Goal: Information Seeking & Learning: Learn about a topic

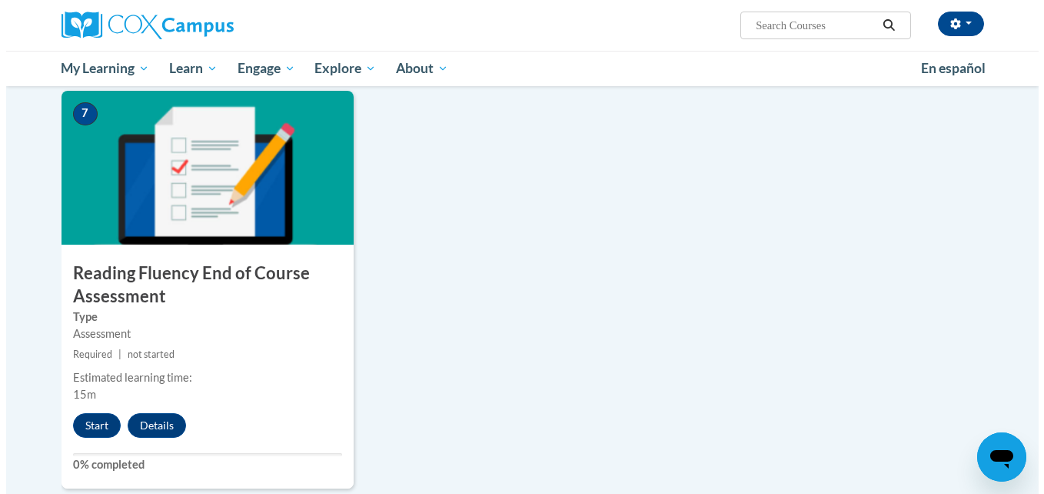
scroll to position [1114, 0]
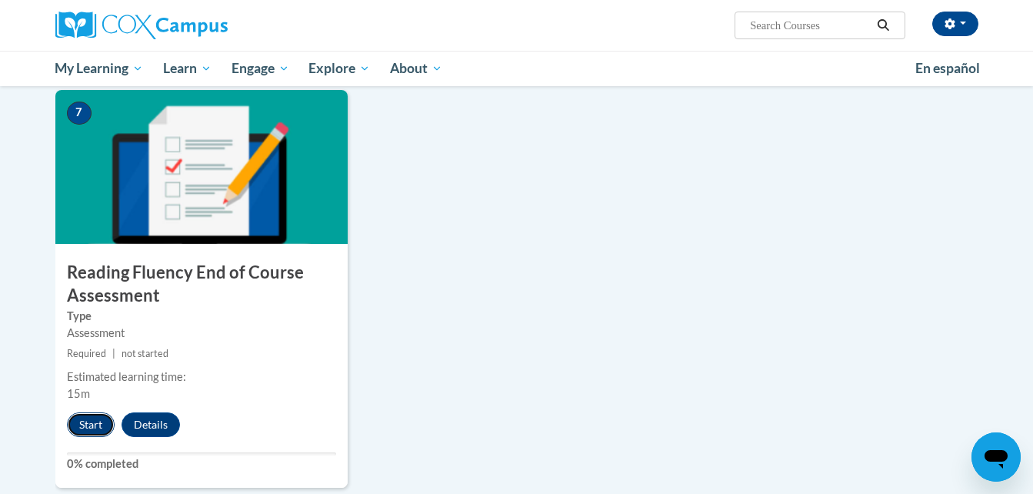
click at [90, 423] on button "Start" at bounding box center [91, 424] width 48 height 25
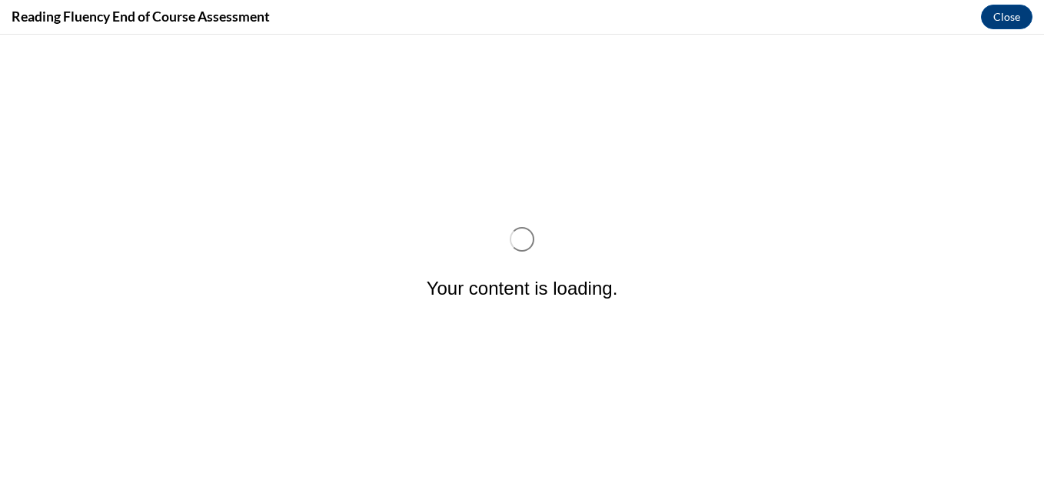
scroll to position [0, 0]
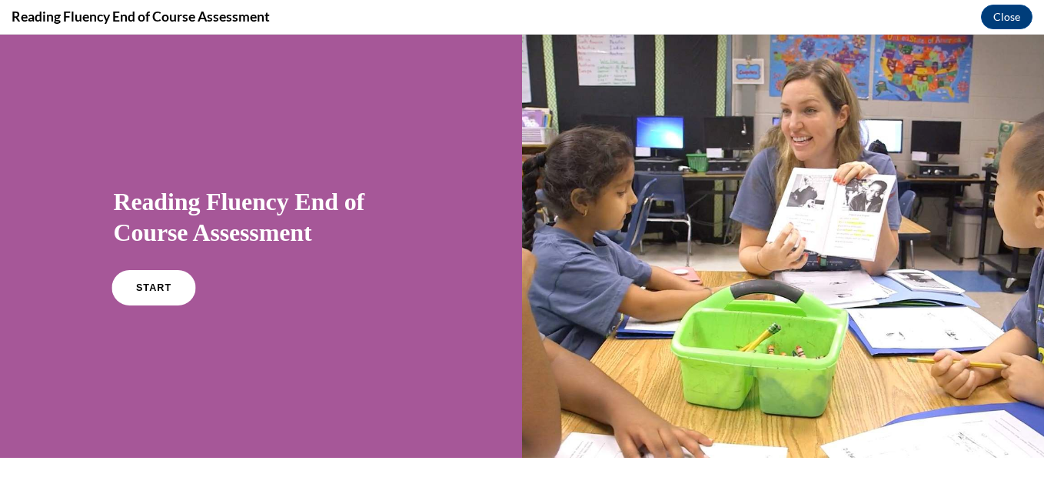
click at [162, 295] on link "START" at bounding box center [154, 287] width 84 height 35
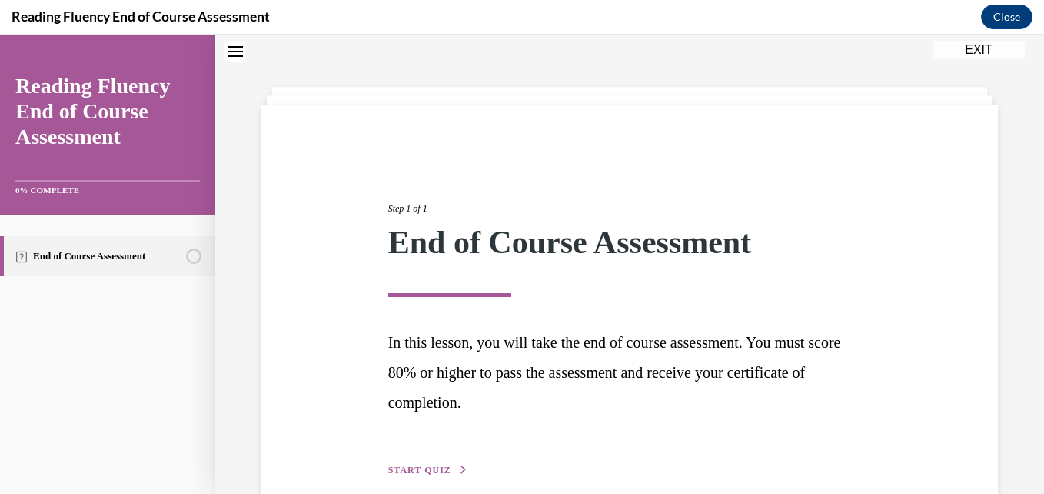
scroll to position [125, 0]
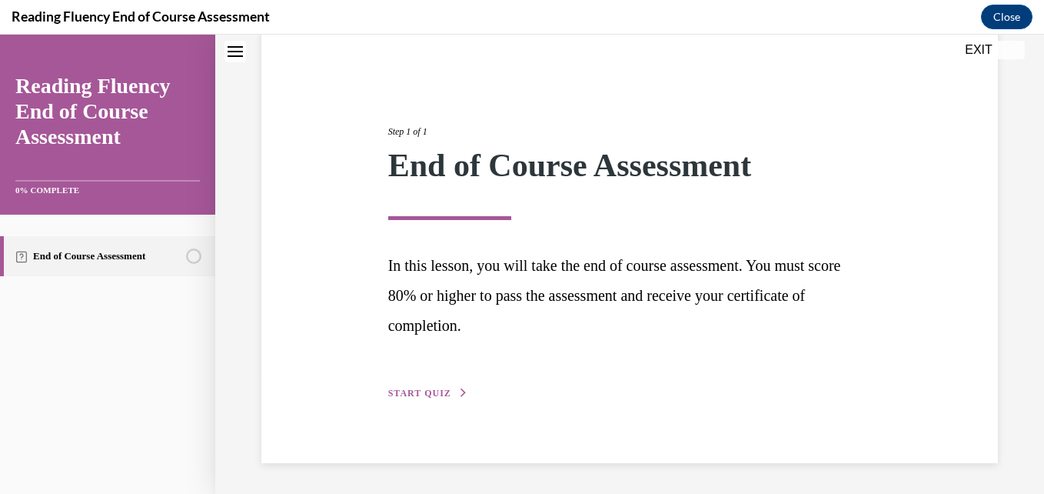
click at [438, 395] on span "START QUIZ" at bounding box center [419, 393] width 63 height 11
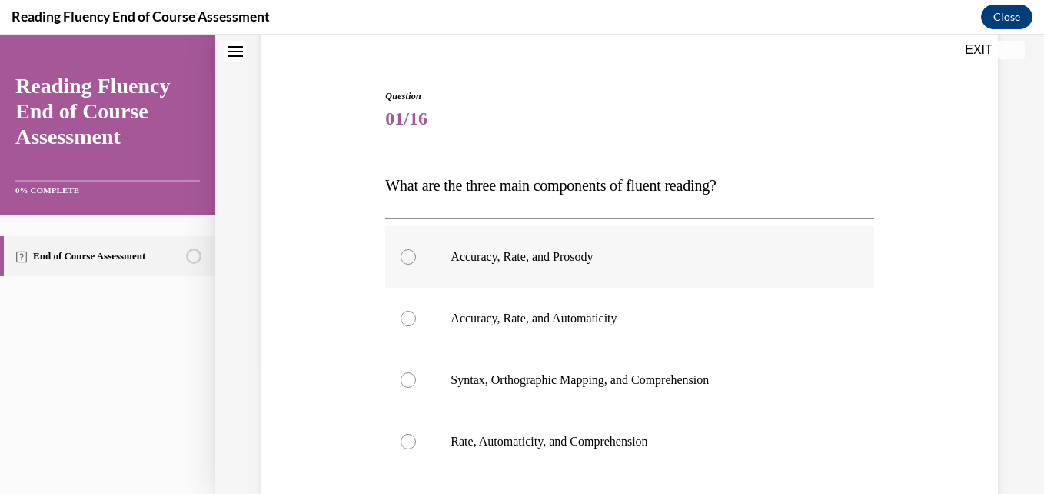
click at [786, 248] on label "Accuracy, Rate, and Prosody" at bounding box center [629, 257] width 488 height 62
click at [416, 249] on input "Accuracy, Rate, and Prosody" at bounding box center [408, 256] width 15 height 15
radio input "true"
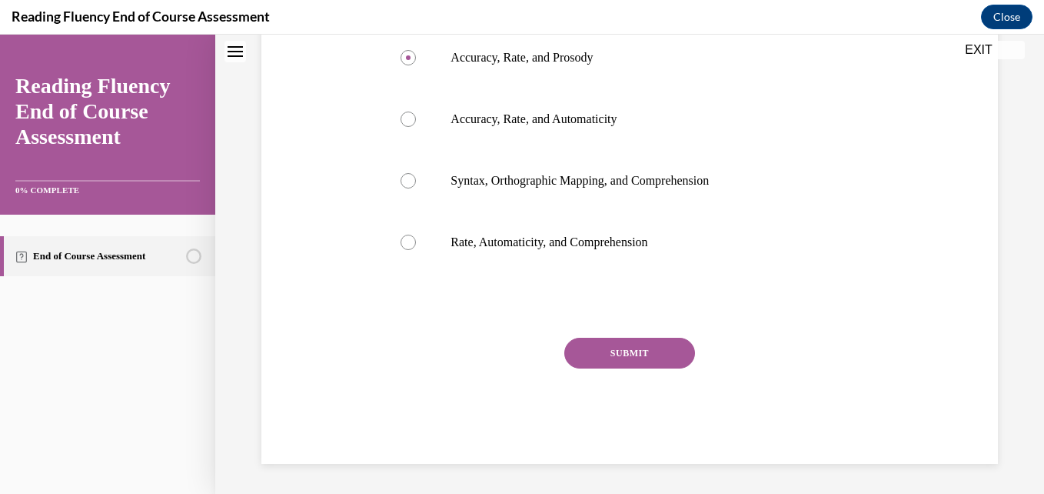
click at [654, 356] on button "SUBMIT" at bounding box center [630, 353] width 131 height 31
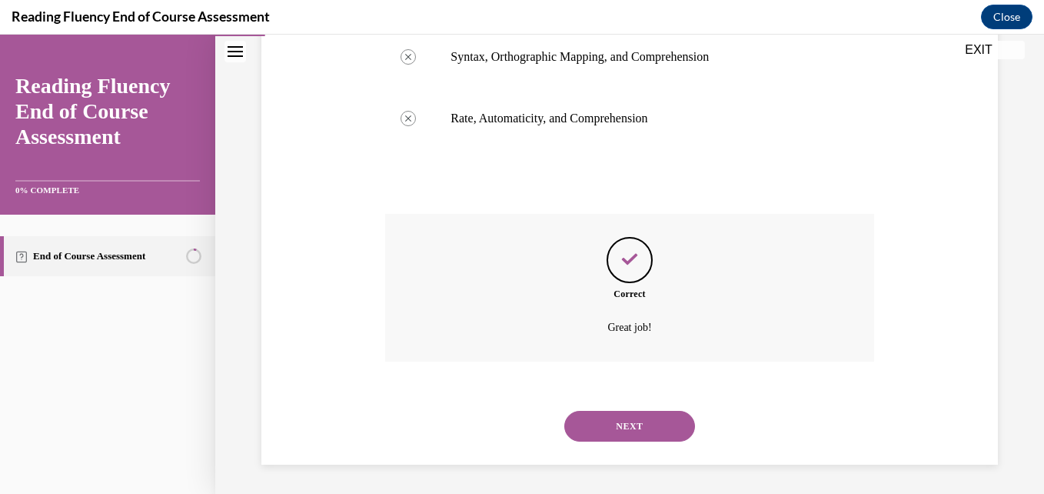
scroll to position [449, 0]
click at [619, 415] on button "NEXT" at bounding box center [630, 424] width 131 height 31
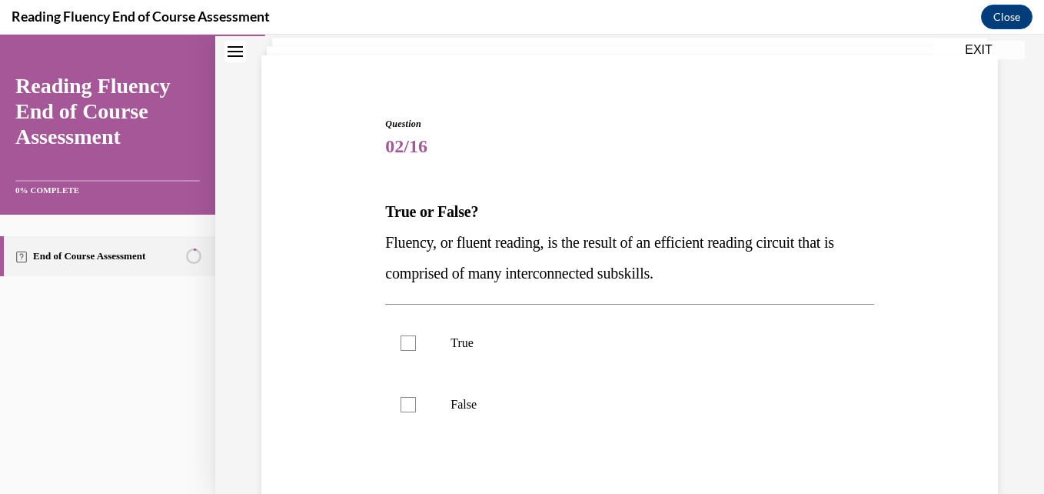
scroll to position [98, 0]
click at [443, 352] on label "True" at bounding box center [629, 342] width 488 height 62
click at [416, 350] on input "True" at bounding box center [408, 342] width 15 height 15
checkbox input "true"
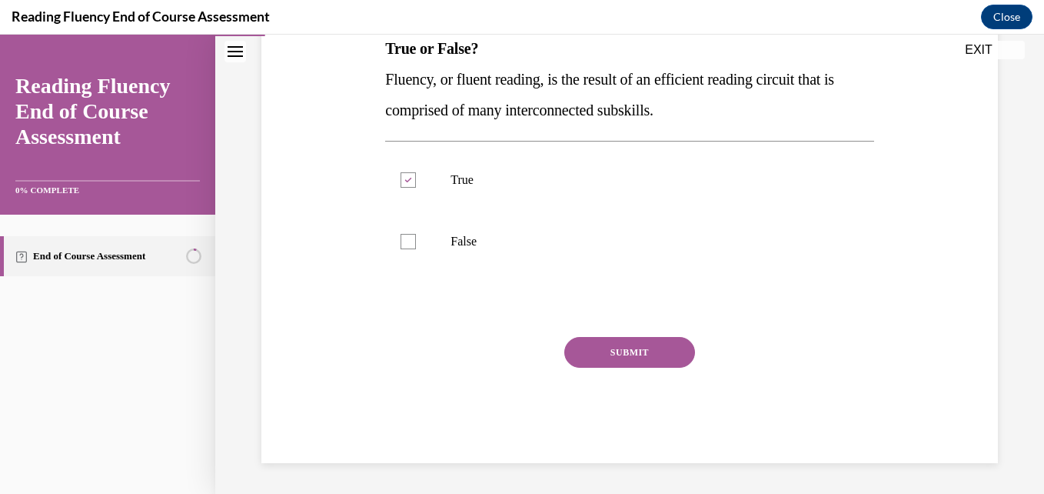
click at [633, 362] on button "SUBMIT" at bounding box center [630, 352] width 131 height 31
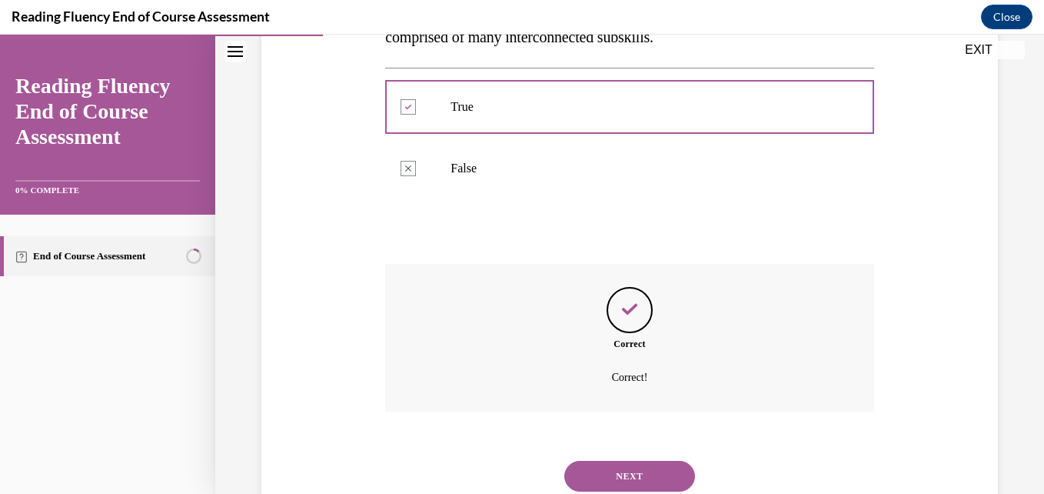
scroll to position [385, 0]
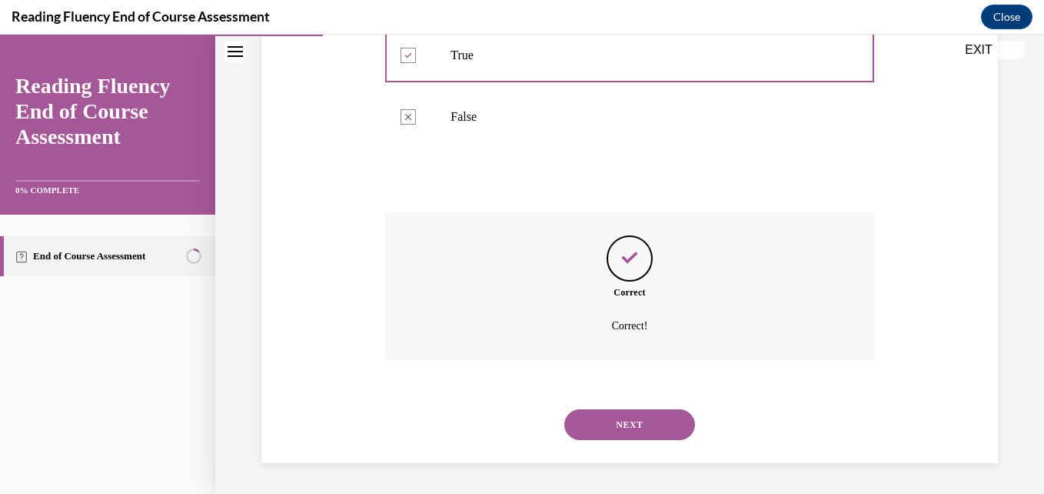
click at [611, 409] on button "NEXT" at bounding box center [630, 424] width 131 height 31
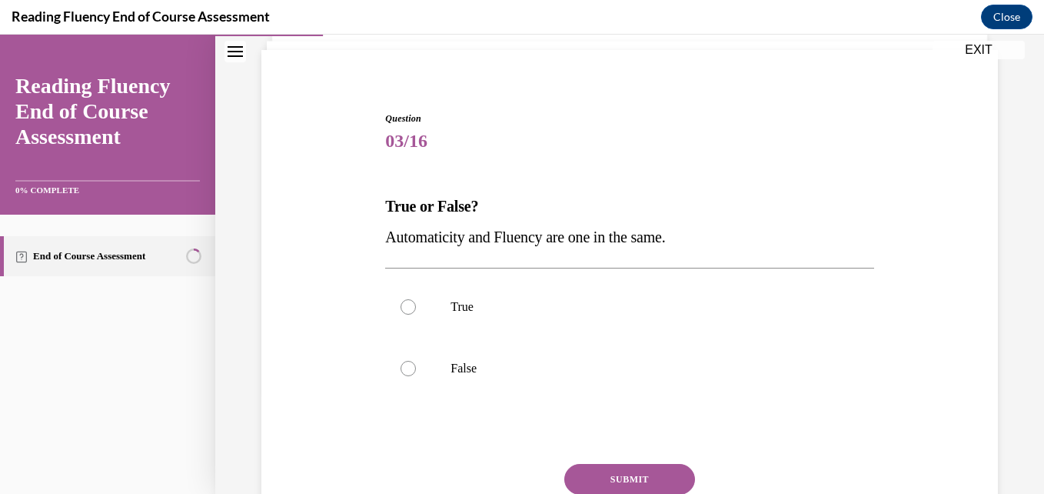
scroll to position [103, 0]
click at [443, 373] on label "False" at bounding box center [629, 368] width 488 height 62
click at [416, 373] on input "False" at bounding box center [408, 367] width 15 height 15
radio input "true"
click at [613, 474] on button "SUBMIT" at bounding box center [630, 478] width 131 height 31
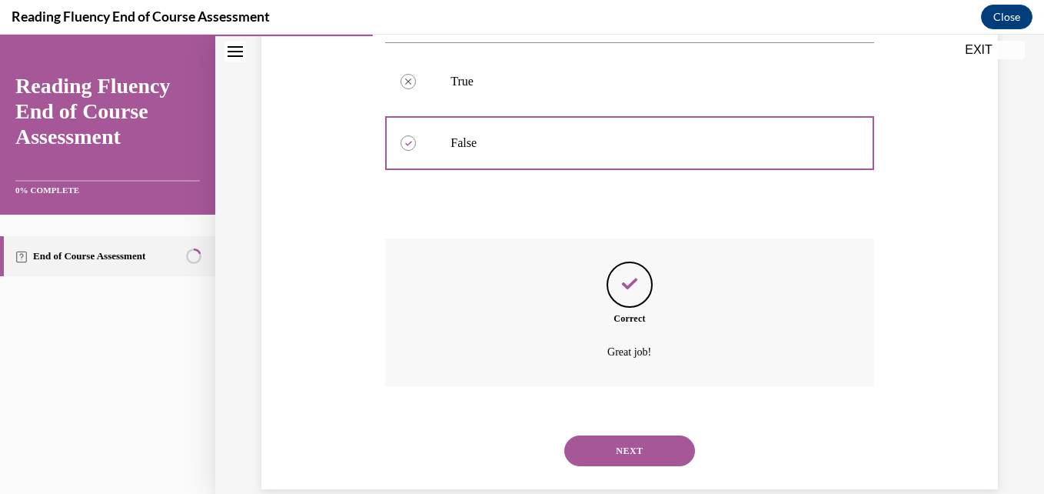
scroll to position [354, 0]
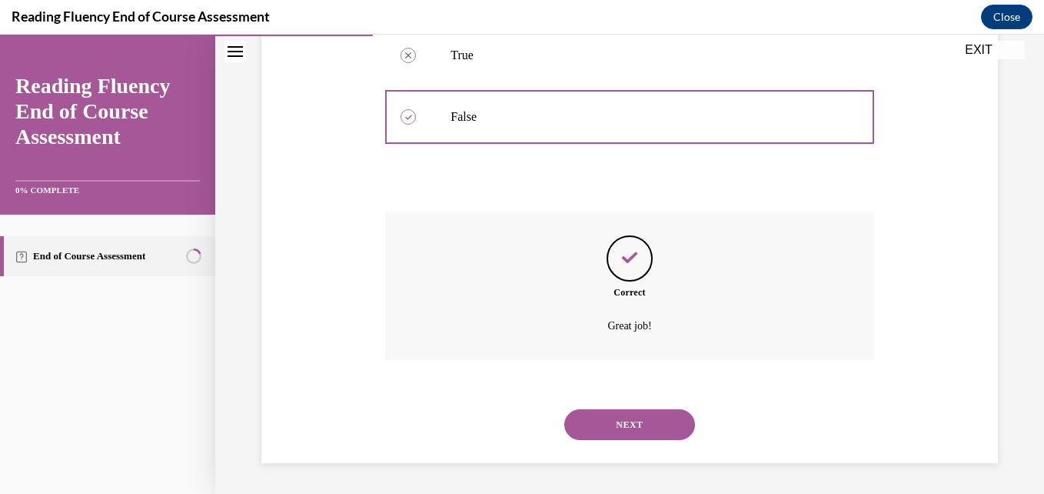
click at [611, 413] on button "NEXT" at bounding box center [630, 424] width 131 height 31
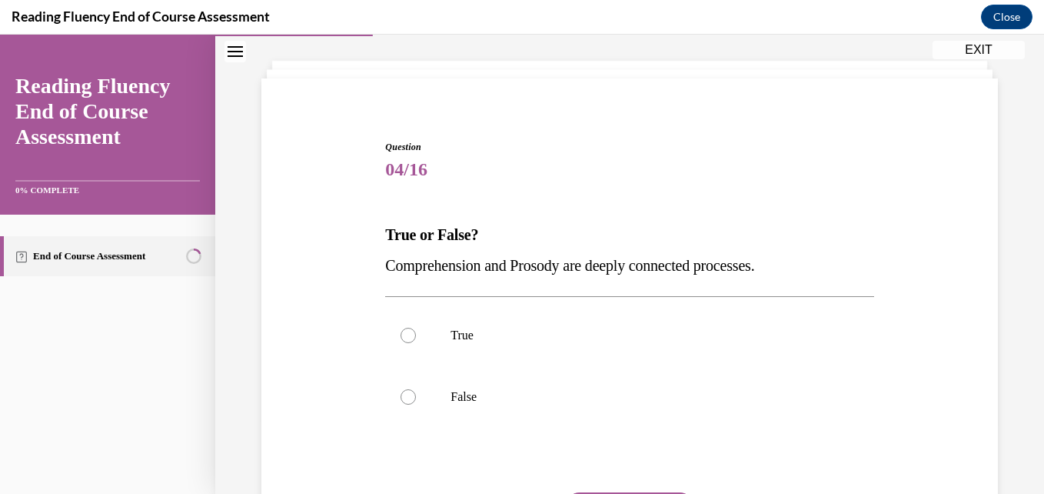
scroll to position [75, 0]
click at [465, 341] on p "True" at bounding box center [643, 333] width 385 height 15
click at [416, 341] on input "True" at bounding box center [408, 333] width 15 height 15
radio input "true"
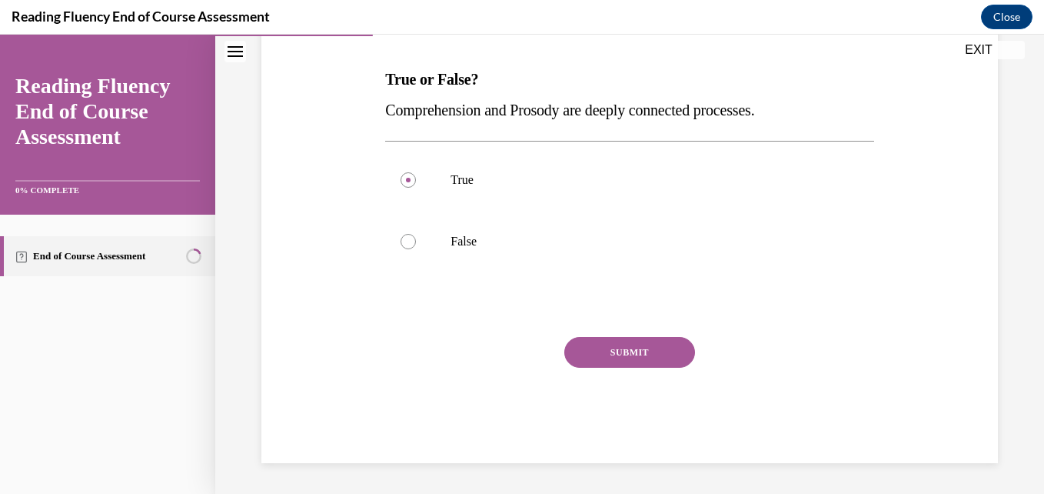
click at [631, 361] on button "SUBMIT" at bounding box center [630, 352] width 131 height 31
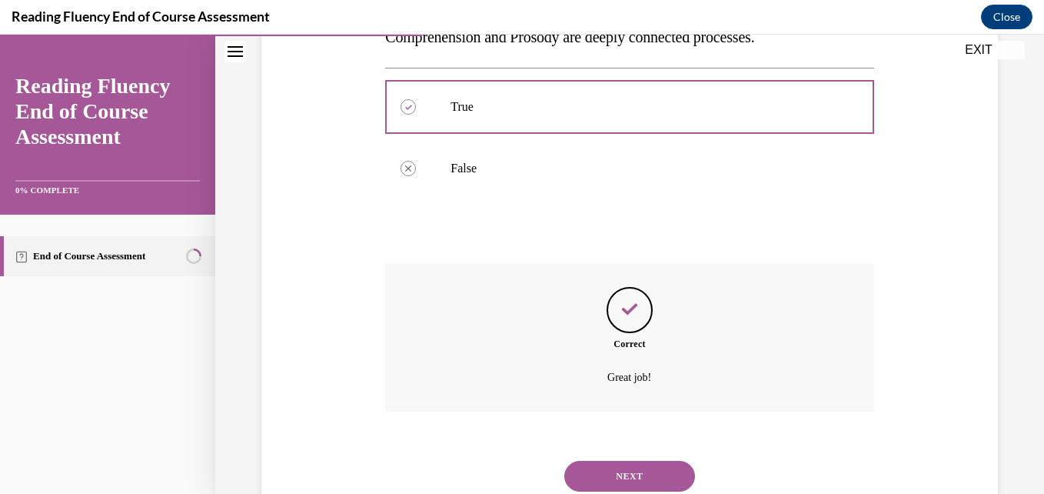
scroll to position [354, 0]
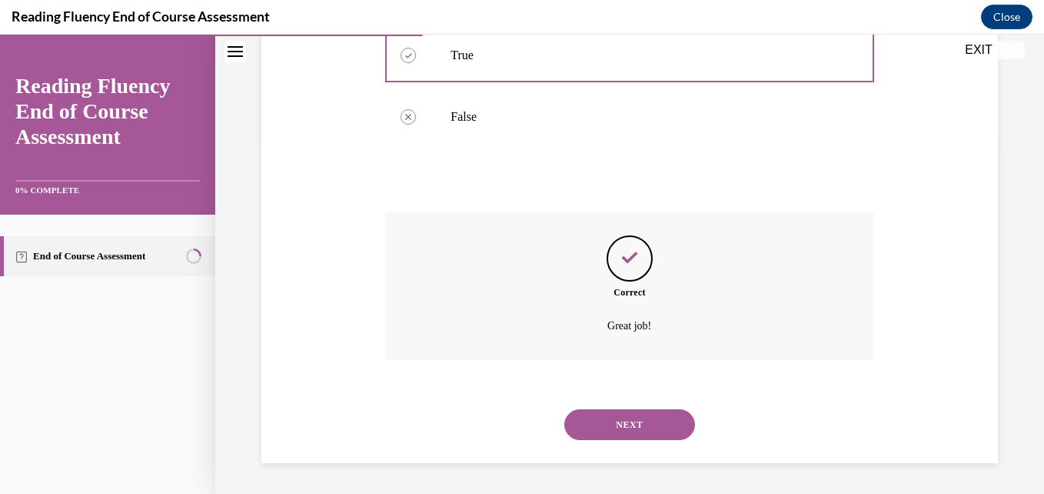
click at [605, 412] on button "NEXT" at bounding box center [630, 424] width 131 height 31
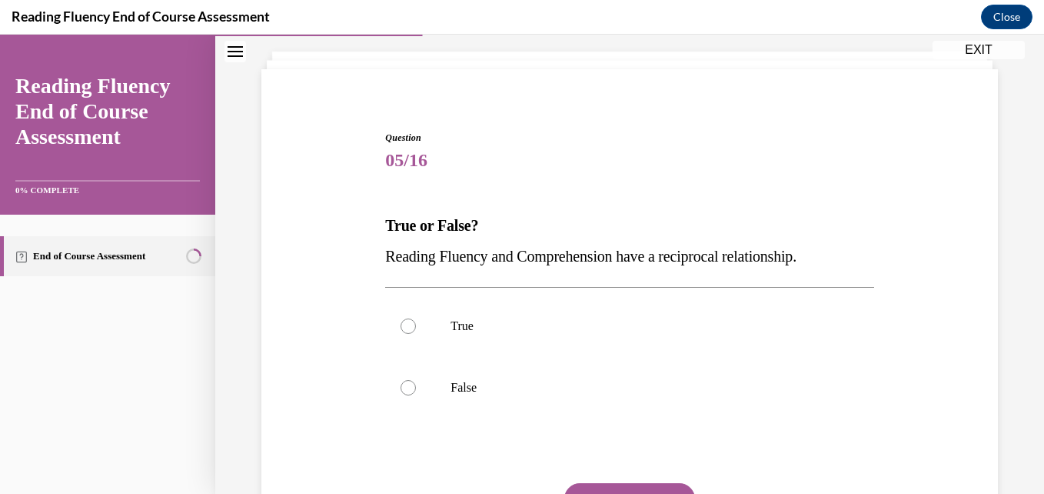
scroll to position [84, 0]
click at [451, 324] on p "True" at bounding box center [643, 325] width 385 height 15
click at [416, 324] on input "True" at bounding box center [408, 325] width 15 height 15
radio input "true"
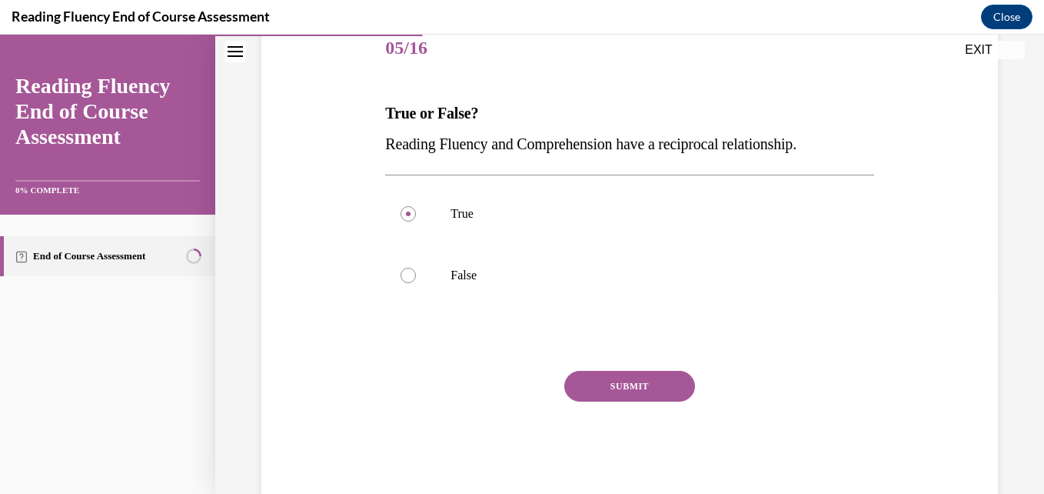
click at [648, 386] on button "SUBMIT" at bounding box center [630, 386] width 131 height 31
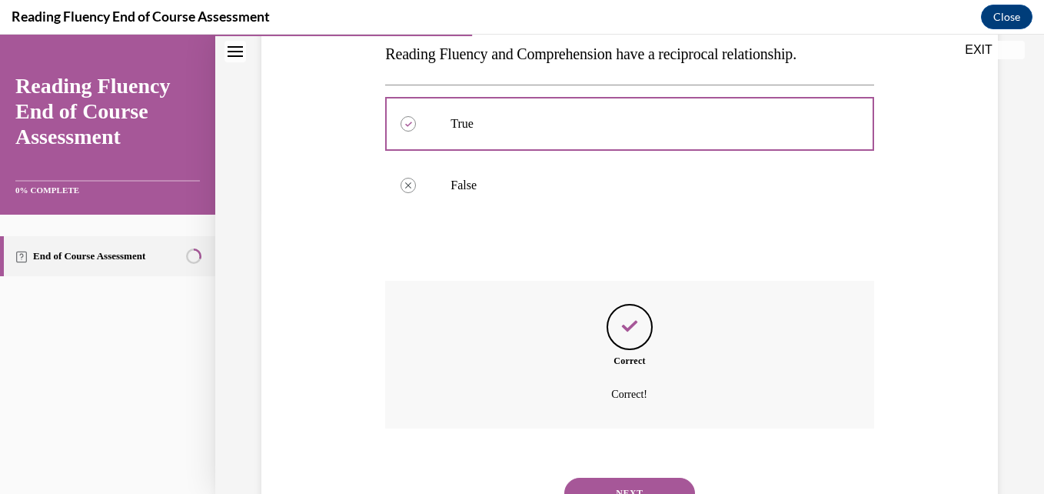
scroll to position [354, 0]
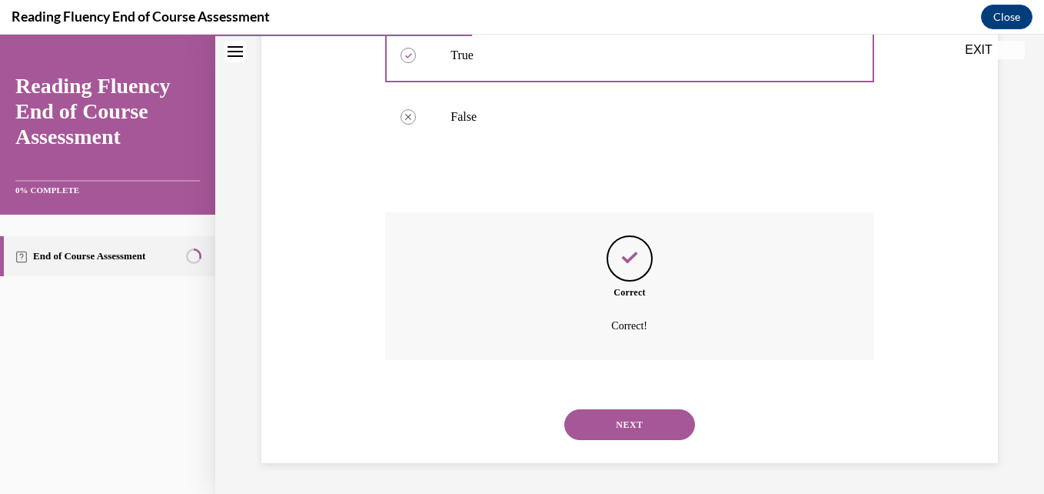
click at [599, 422] on button "NEXT" at bounding box center [630, 424] width 131 height 31
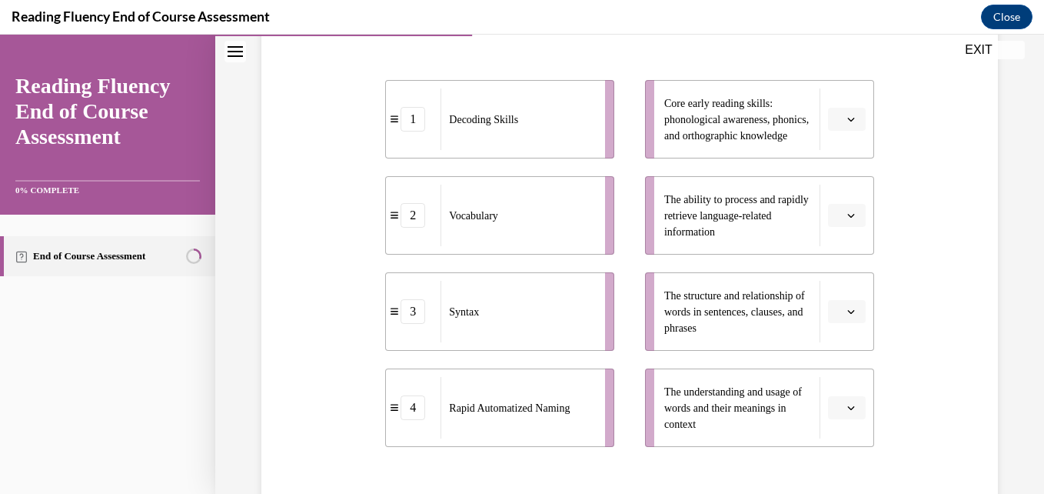
scroll to position [328, 0]
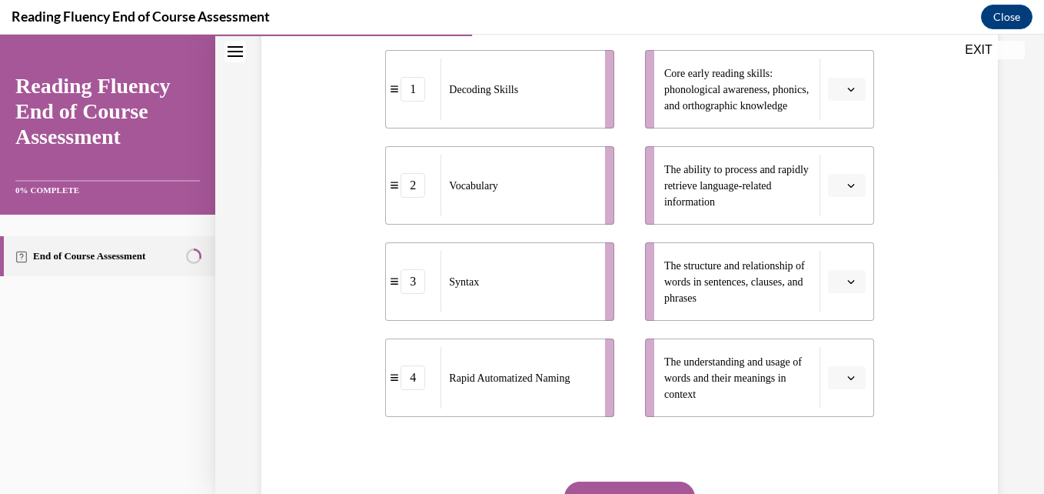
click at [837, 197] on button "button" at bounding box center [847, 185] width 38 height 23
click at [838, 368] on div "4" at bounding box center [835, 373] width 38 height 31
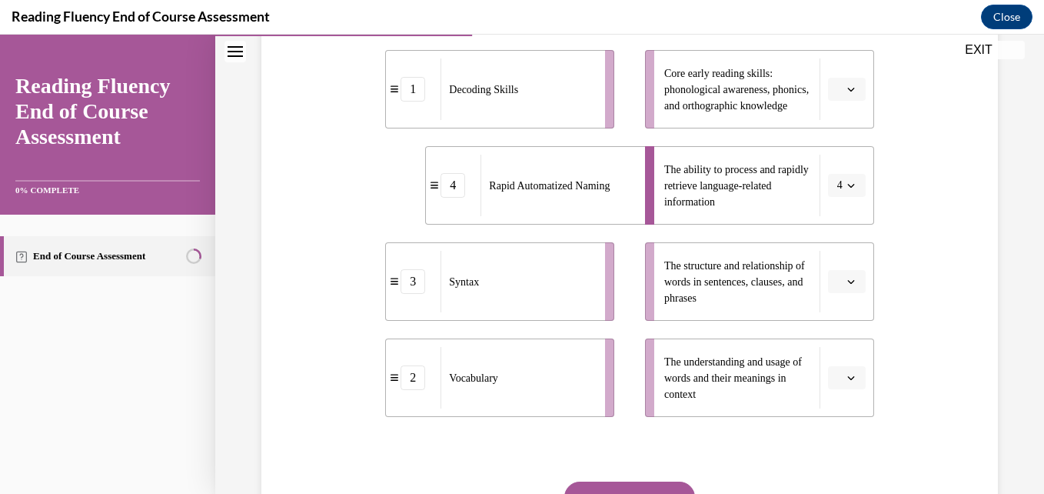
click at [834, 101] on button "button" at bounding box center [847, 89] width 38 height 23
click at [834, 184] on span "1" at bounding box center [830, 185] width 5 height 12
click at [838, 385] on span "Please select an option" at bounding box center [840, 377] width 5 height 15
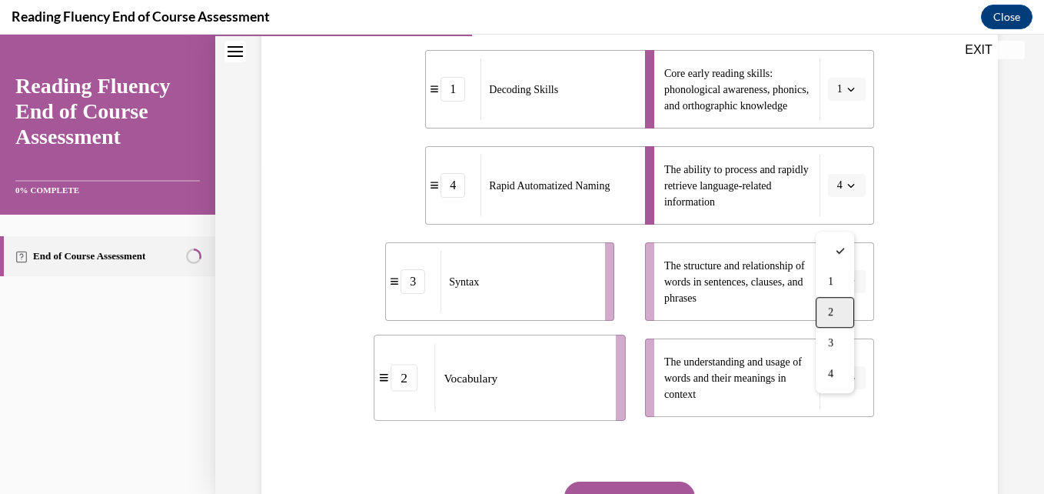
click at [837, 320] on div "2" at bounding box center [835, 312] width 38 height 31
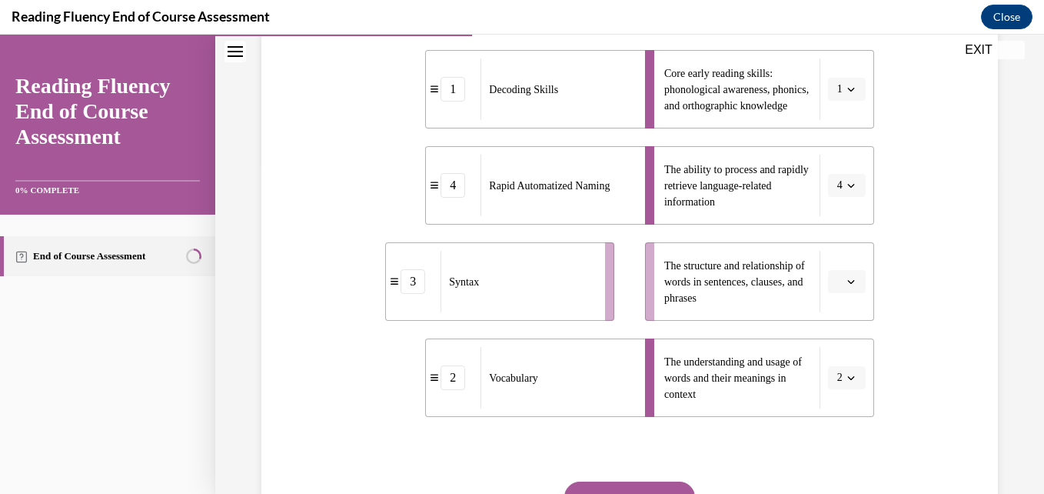
click at [846, 287] on span "button" at bounding box center [851, 281] width 11 height 11
click at [841, 437] on div "3" at bounding box center [835, 439] width 38 height 31
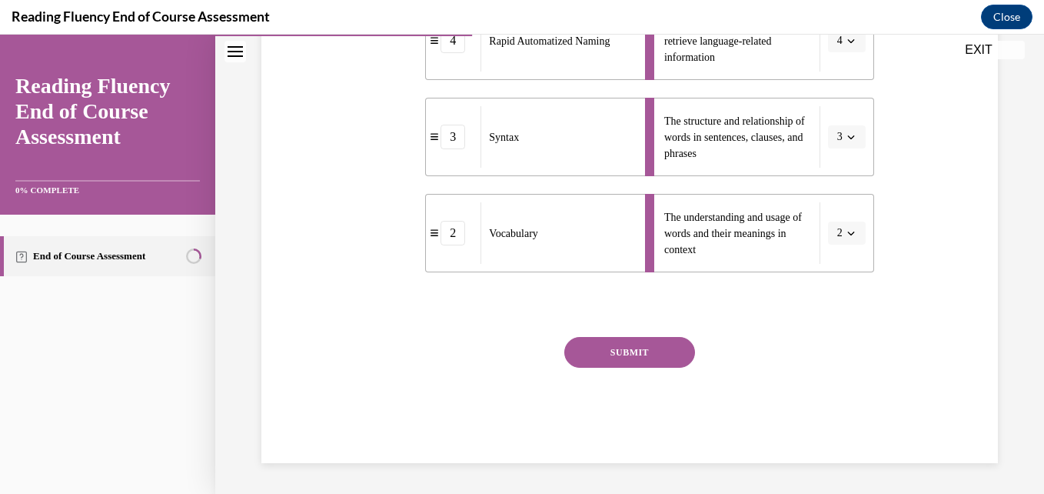
click at [681, 358] on button "SUBMIT" at bounding box center [630, 352] width 131 height 31
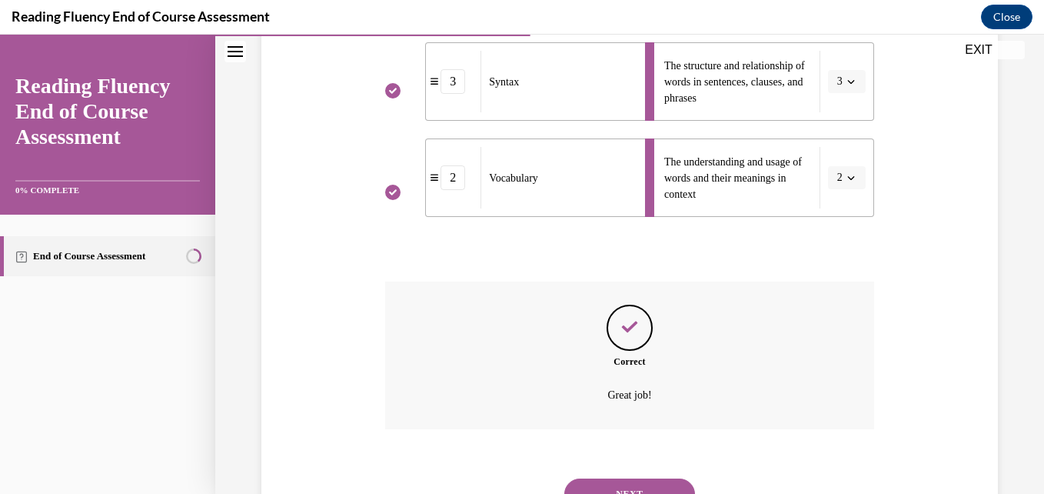
scroll to position [628, 0]
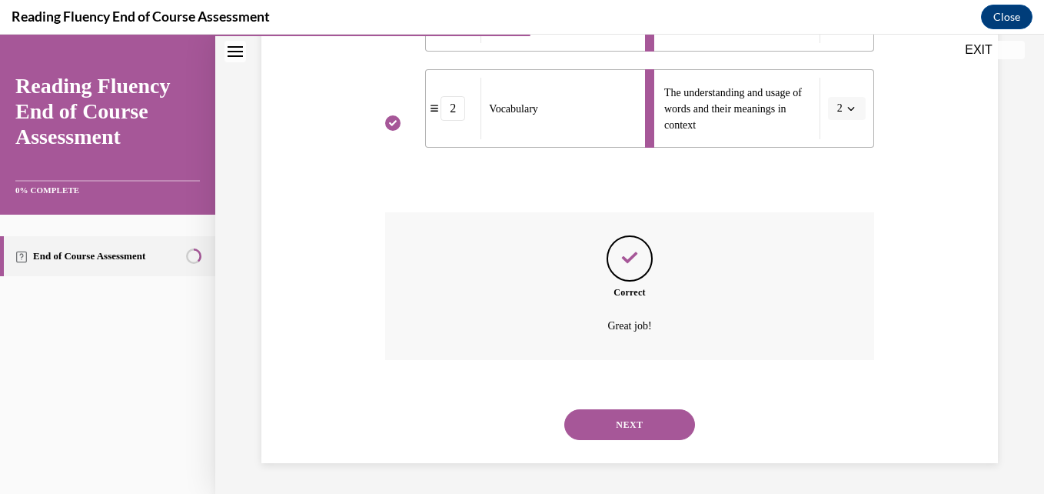
click at [602, 415] on button "NEXT" at bounding box center [630, 424] width 131 height 31
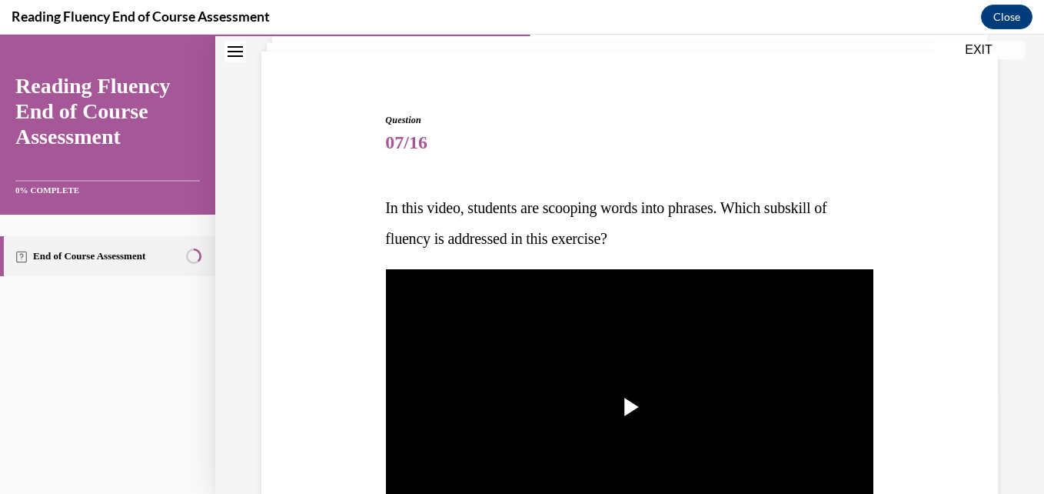
scroll to position [158, 0]
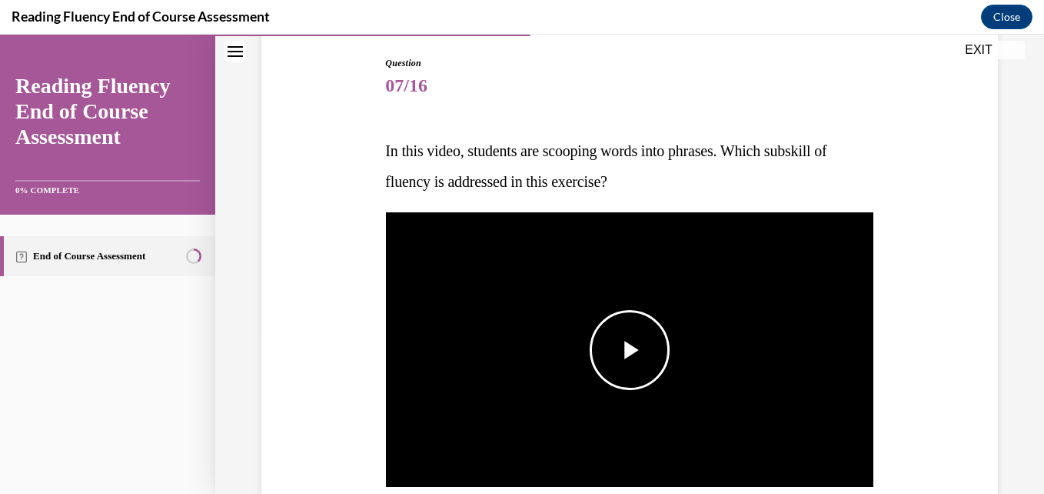
click at [630, 350] on span "Video player" at bounding box center [630, 350] width 0 height 0
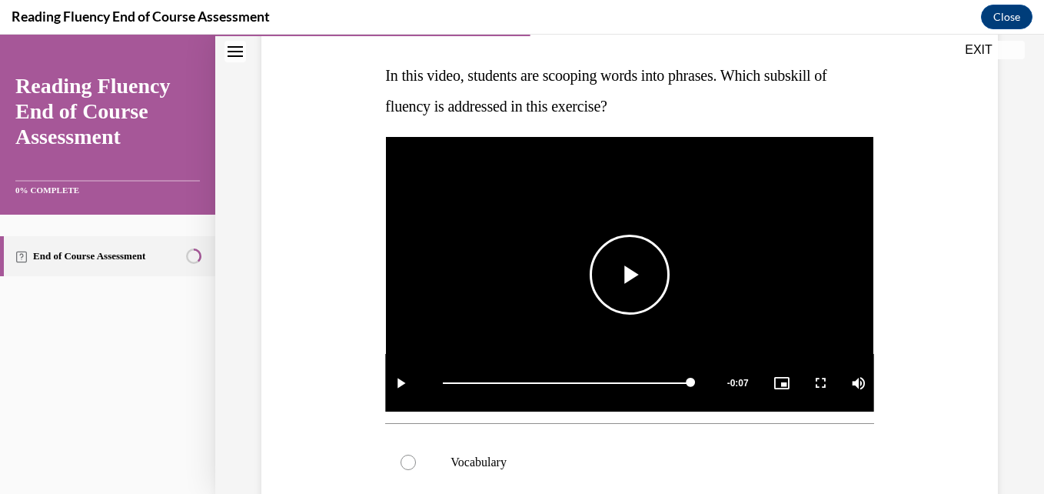
scroll to position [235, 0]
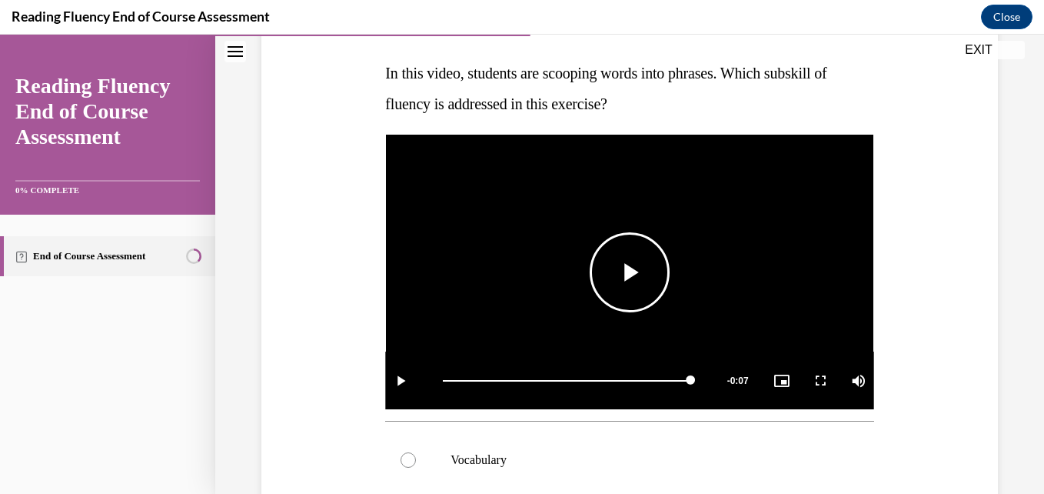
click at [630, 272] on span "Video player" at bounding box center [630, 272] width 0 height 0
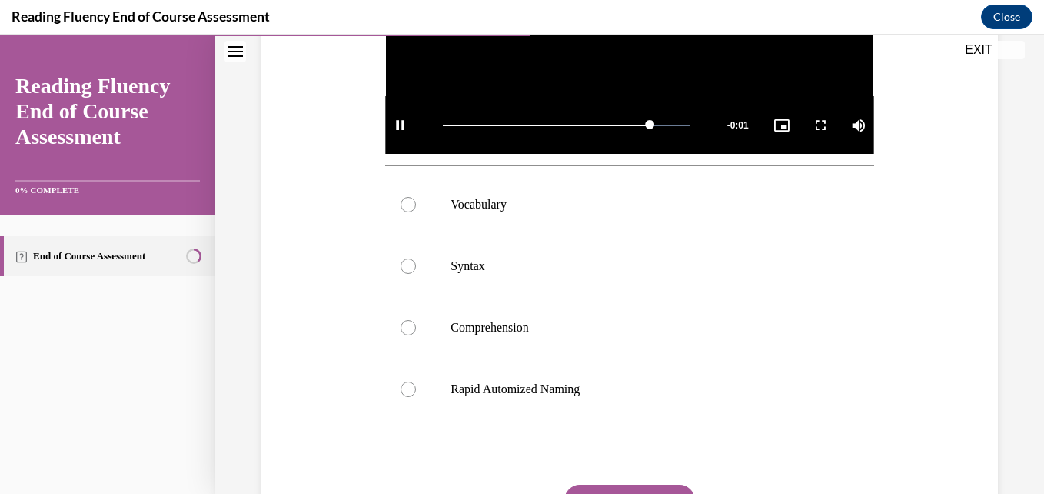
scroll to position [492, 0]
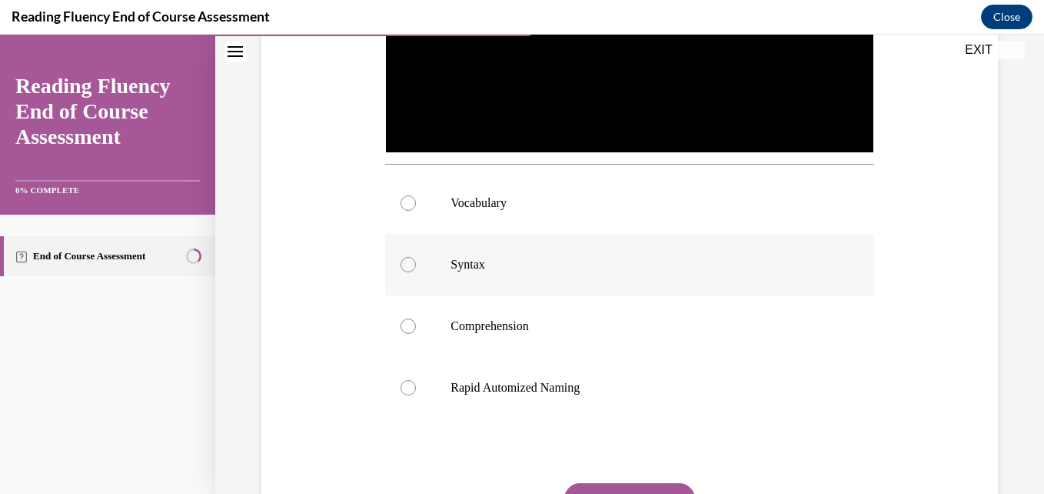
click at [519, 269] on label "Syntax" at bounding box center [629, 265] width 488 height 62
click at [416, 269] on input "Syntax" at bounding box center [408, 264] width 15 height 15
radio input "true"
click at [636, 483] on button "SUBMIT" at bounding box center [630, 498] width 131 height 31
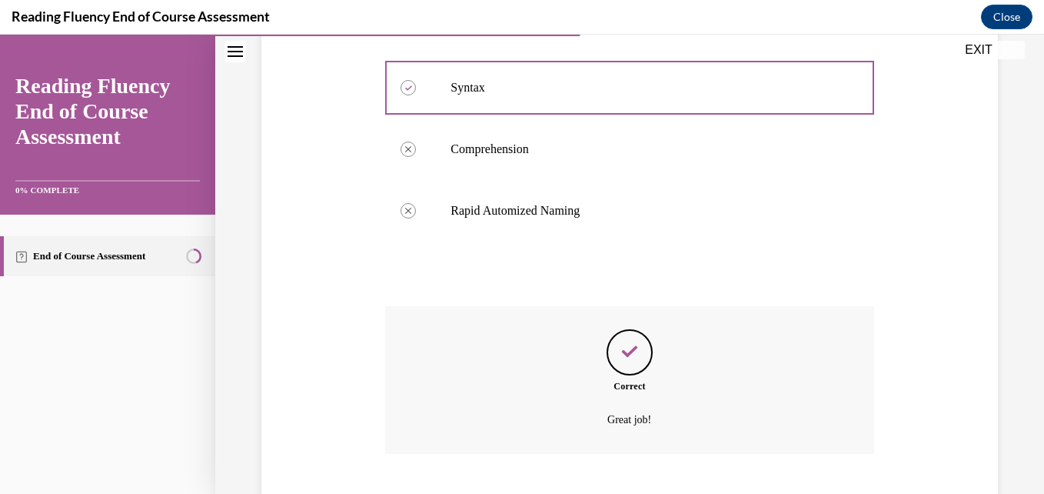
scroll to position [759, 0]
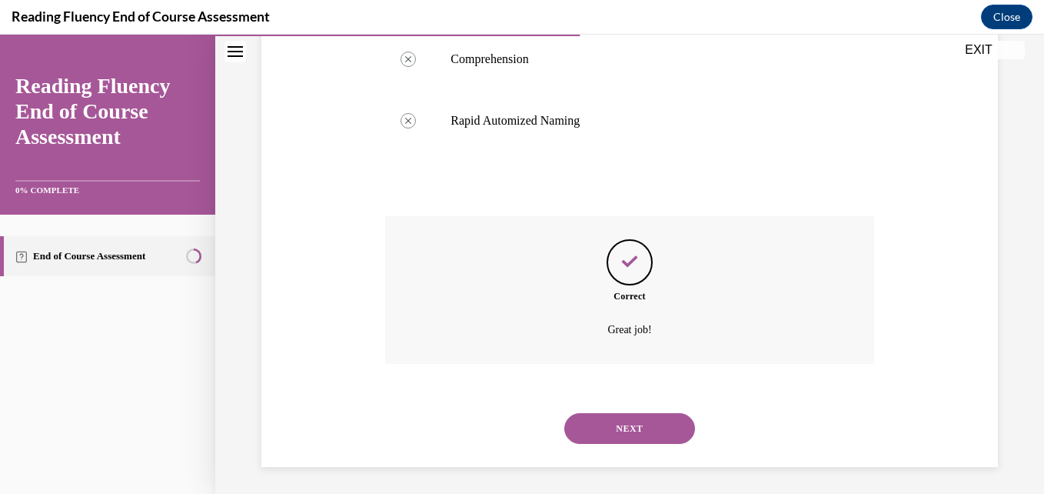
click at [630, 428] on button "NEXT" at bounding box center [630, 428] width 131 height 31
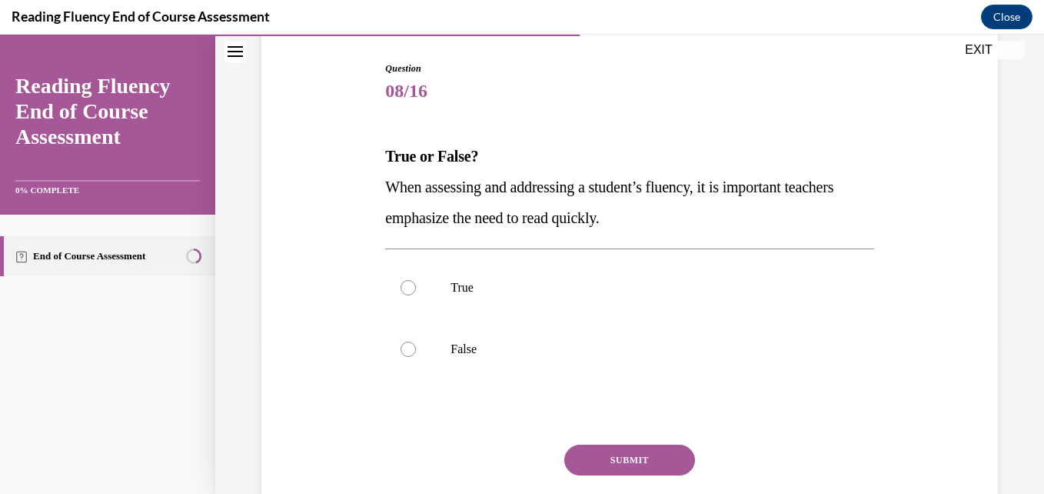
scroll to position [153, 0]
click at [480, 350] on p "False" at bounding box center [643, 348] width 385 height 15
click at [416, 350] on input "False" at bounding box center [408, 348] width 15 height 15
radio input "true"
click at [616, 449] on button "SUBMIT" at bounding box center [630, 459] width 131 height 31
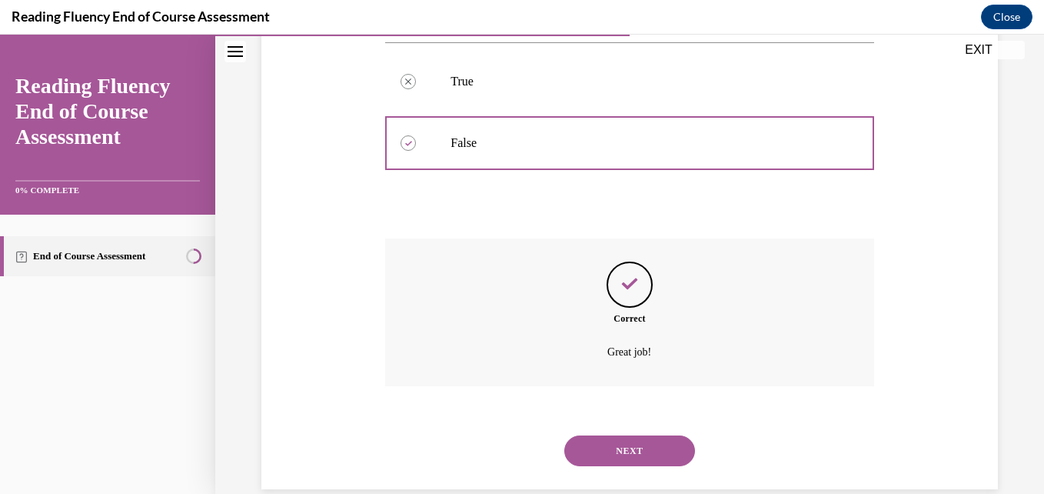
scroll to position [385, 0]
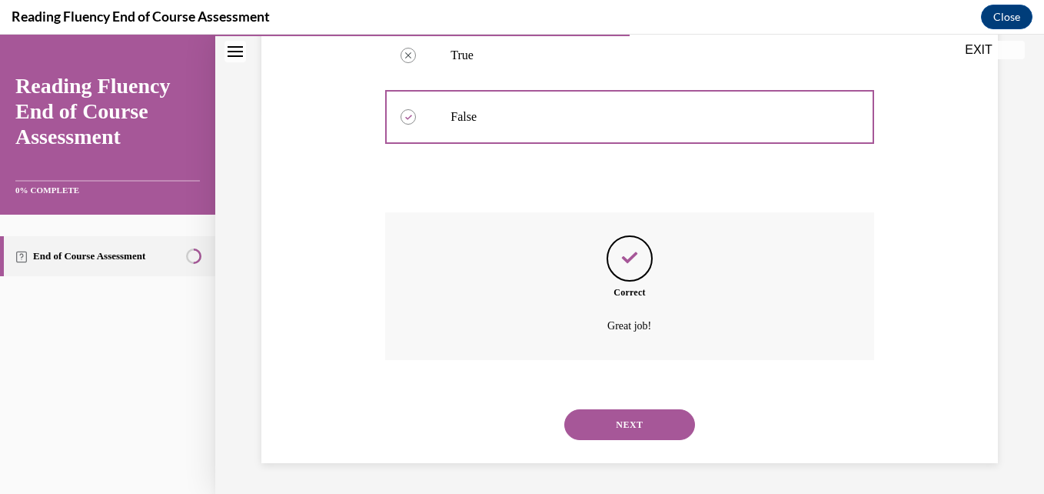
click at [598, 431] on button "NEXT" at bounding box center [630, 424] width 131 height 31
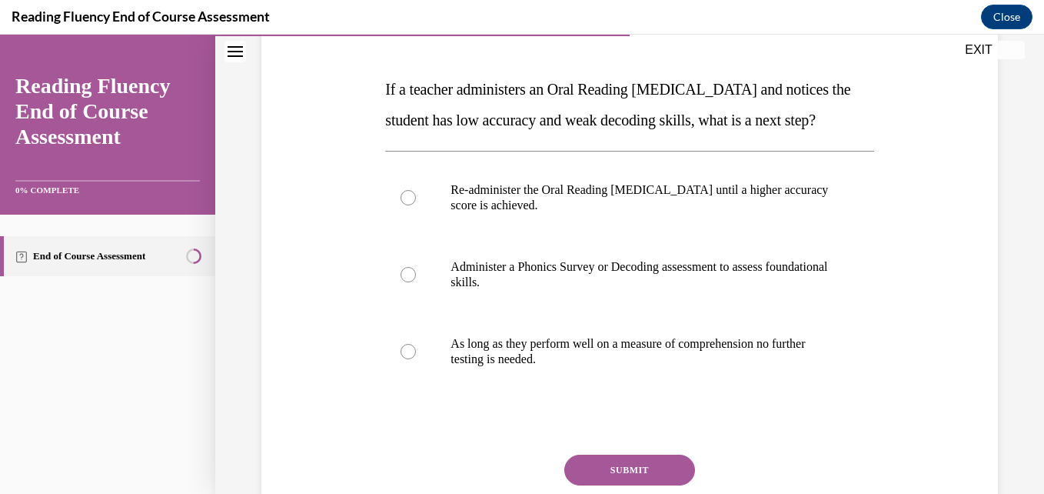
scroll to position [218, 0]
click at [662, 314] on label "Administer a Phonics Survey or Decoding assessment to assess foundational skill…" at bounding box center [629, 275] width 488 height 77
click at [416, 283] on input "Administer a Phonics Survey or Decoding assessment to assess foundational skill…" at bounding box center [408, 275] width 15 height 15
radio input "true"
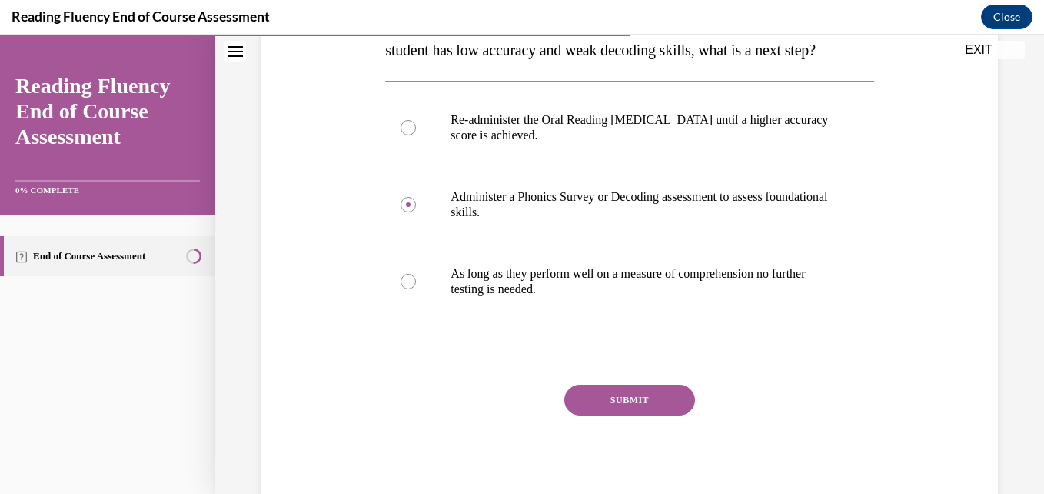
click at [640, 415] on button "SUBMIT" at bounding box center [630, 400] width 131 height 31
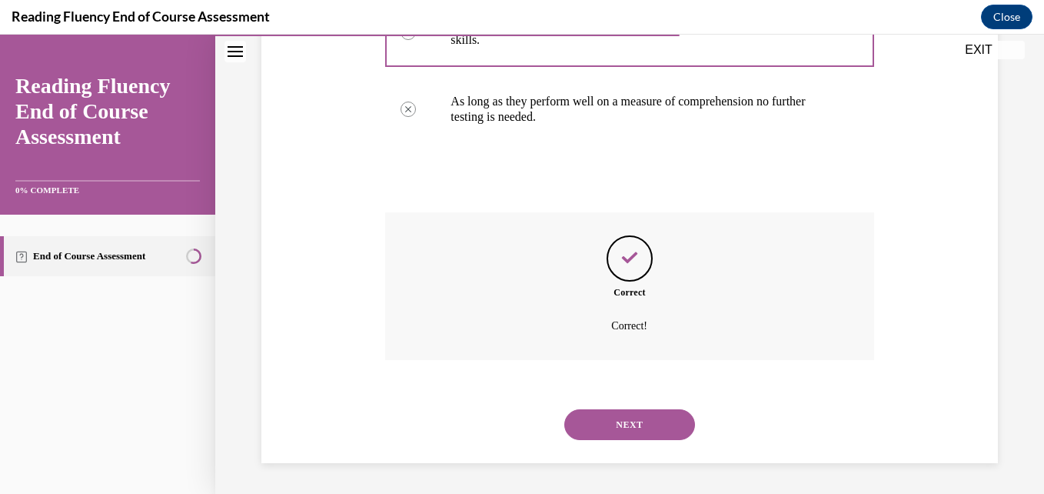
scroll to position [492, 0]
click at [631, 419] on button "NEXT" at bounding box center [630, 424] width 131 height 31
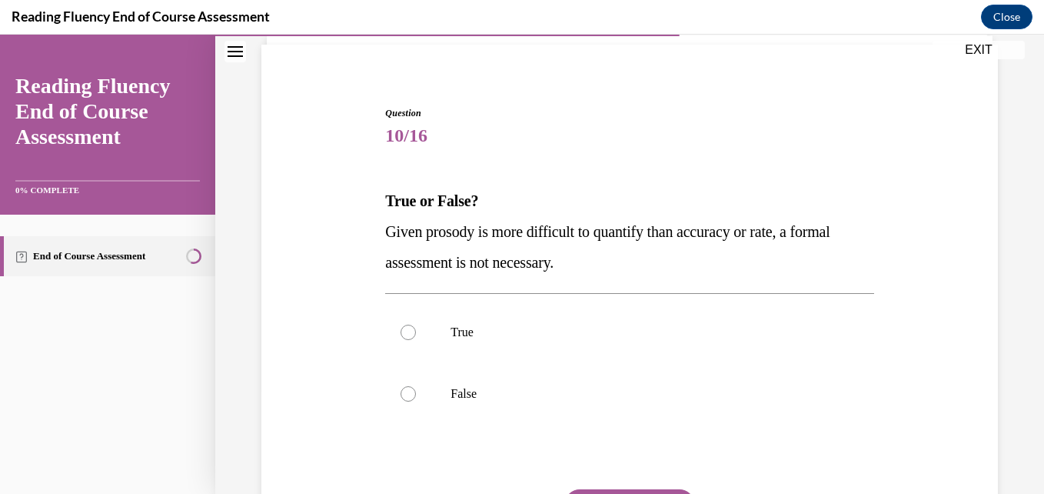
scroll to position [132, 0]
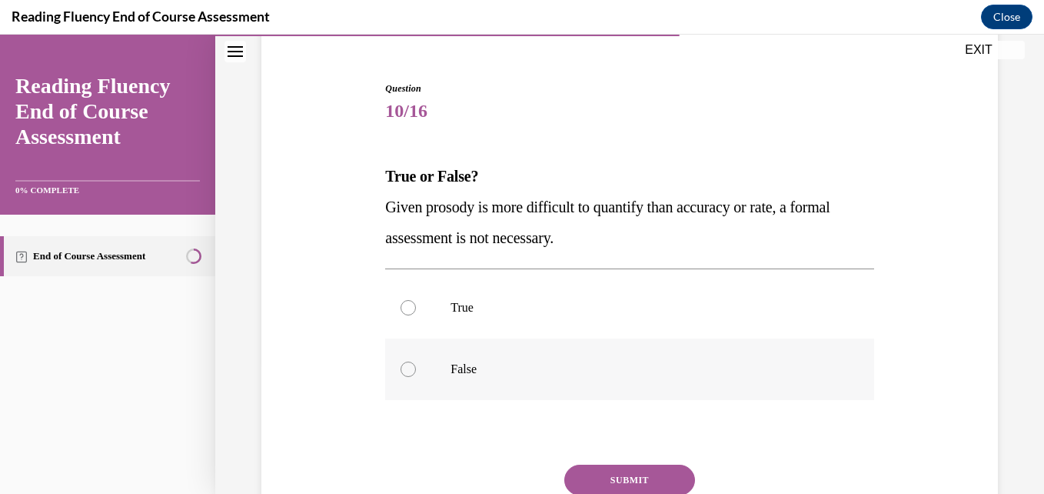
click at [455, 375] on p "False" at bounding box center [643, 368] width 385 height 15
click at [416, 375] on input "False" at bounding box center [408, 368] width 15 height 15
radio input "true"
click at [616, 472] on button "SUBMIT" at bounding box center [630, 480] width 131 height 31
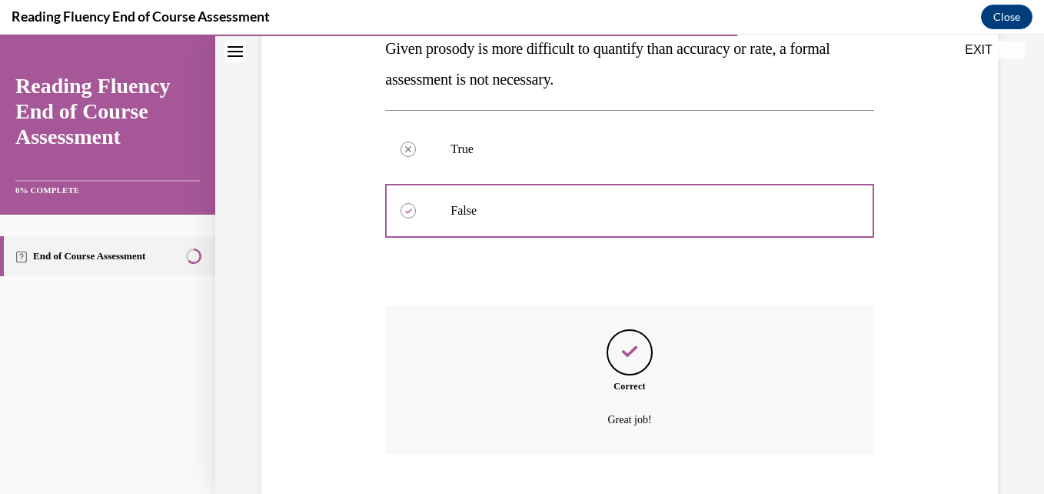
scroll to position [385, 0]
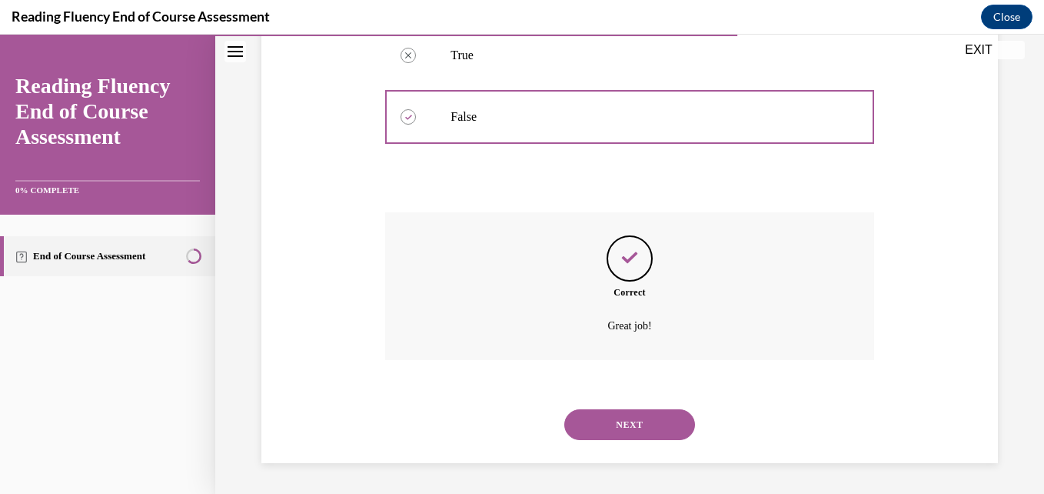
click at [610, 421] on button "NEXT" at bounding box center [630, 424] width 131 height 31
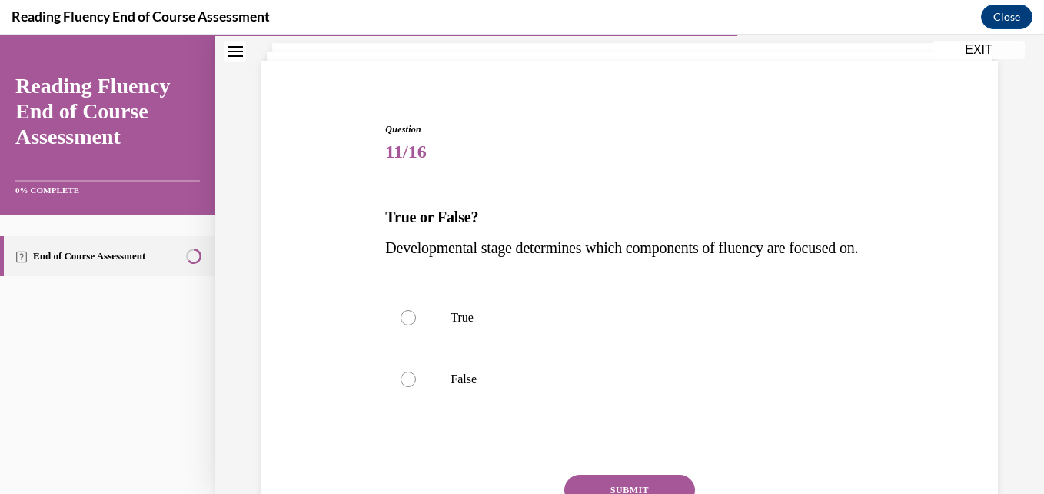
scroll to position [93, 0]
click at [449, 338] on label "True" at bounding box center [629, 316] width 488 height 62
click at [416, 324] on input "True" at bounding box center [408, 315] width 15 height 15
radio input "true"
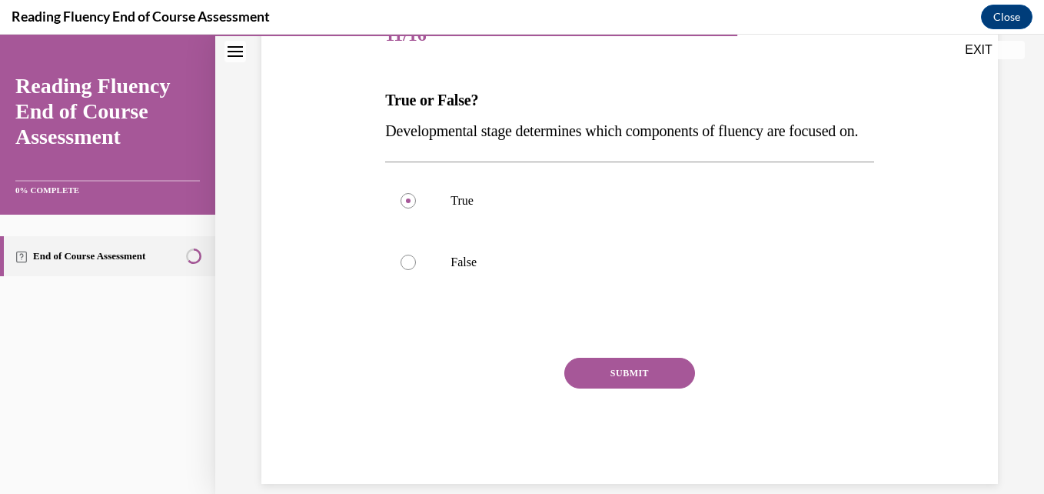
click at [595, 388] on button "SUBMIT" at bounding box center [630, 373] width 131 height 31
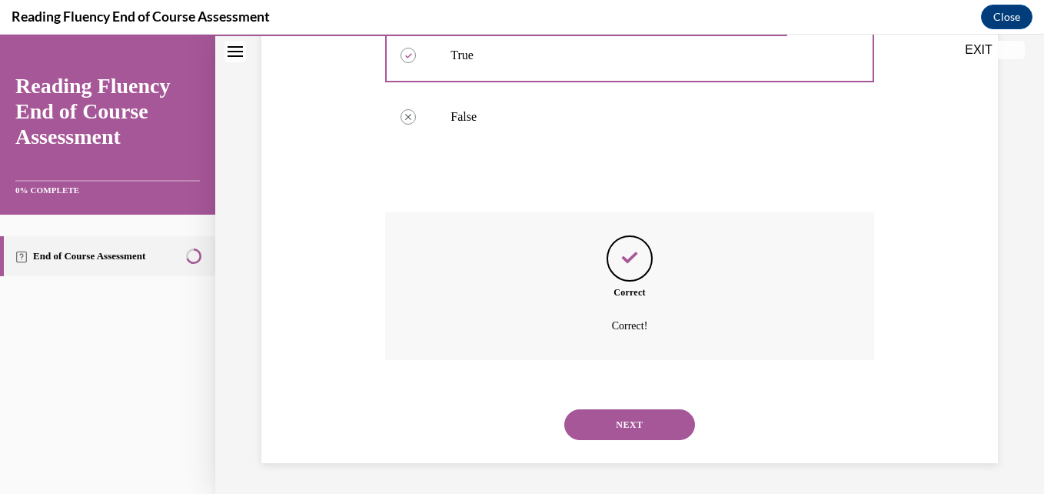
scroll to position [385, 0]
click at [596, 421] on button "NEXT" at bounding box center [630, 424] width 131 height 31
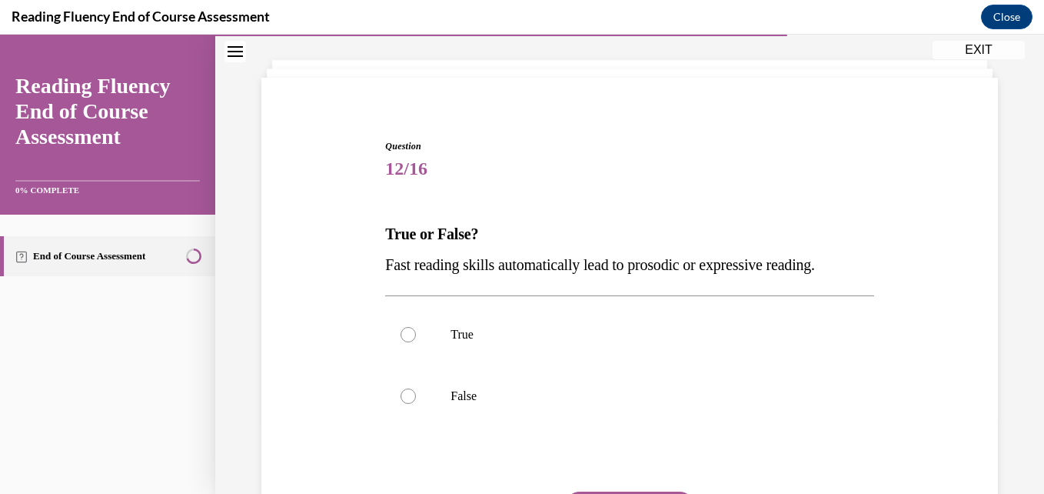
scroll to position [75, 0]
click at [448, 394] on label "False" at bounding box center [629, 396] width 488 height 62
click at [416, 394] on input "False" at bounding box center [408, 395] width 15 height 15
radio input "true"
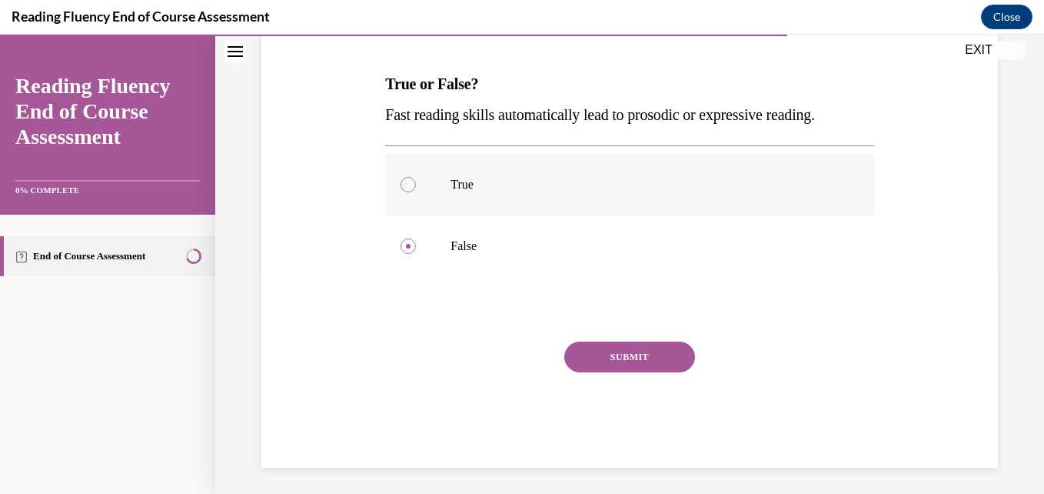
scroll to position [229, 0]
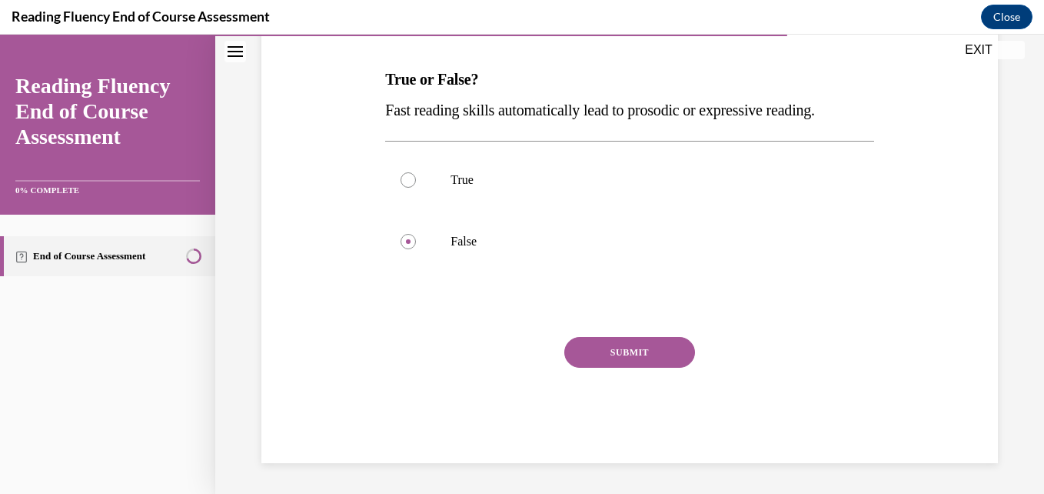
click at [622, 354] on button "SUBMIT" at bounding box center [630, 352] width 131 height 31
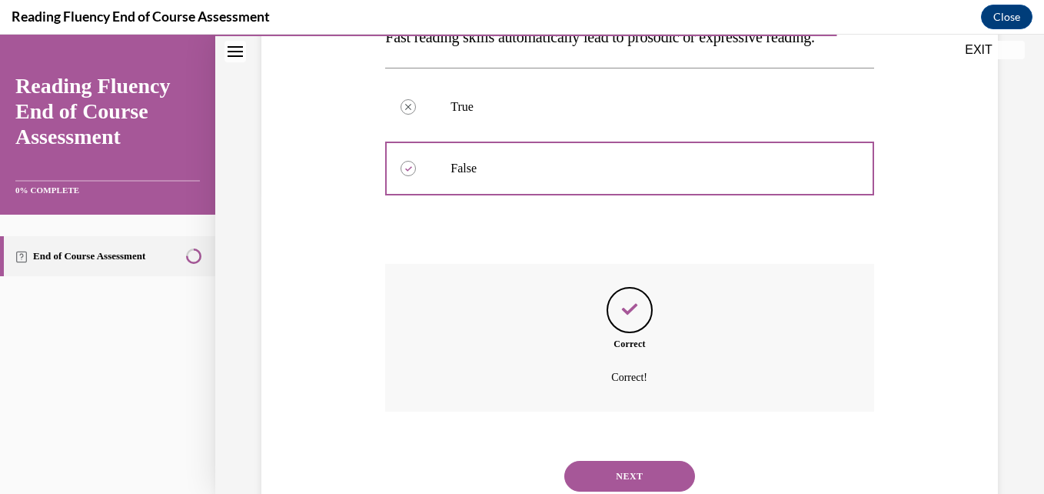
scroll to position [354, 0]
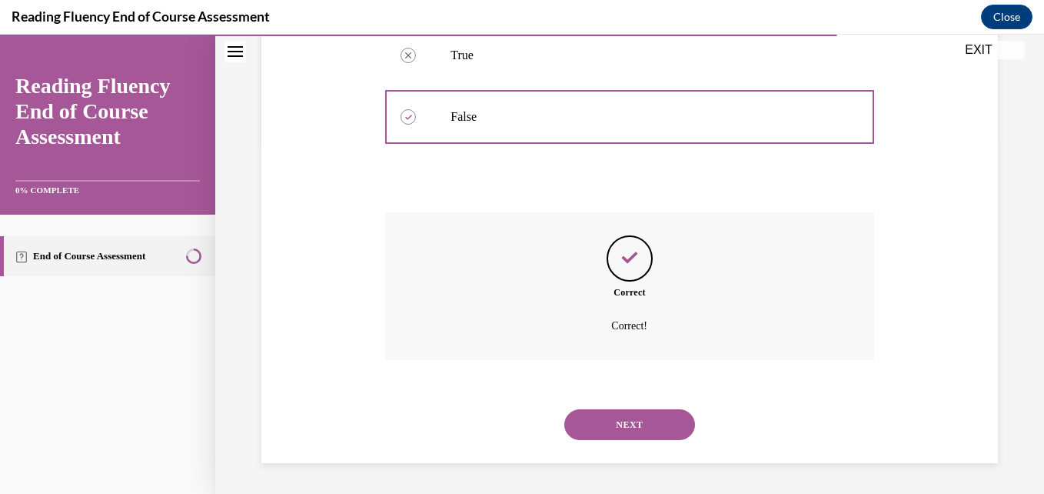
click at [609, 408] on div "NEXT" at bounding box center [629, 425] width 488 height 62
click at [607, 416] on button "NEXT" at bounding box center [630, 424] width 131 height 31
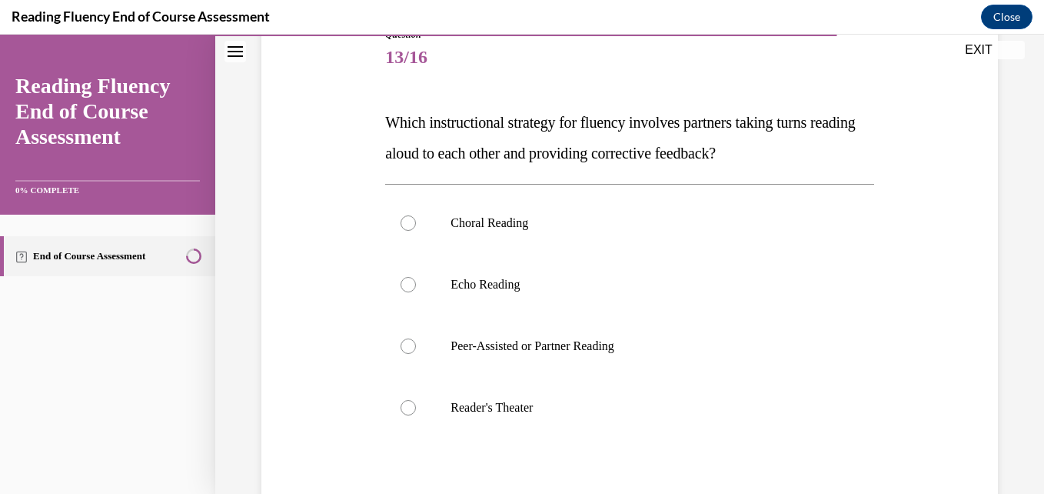
scroll to position [188, 0]
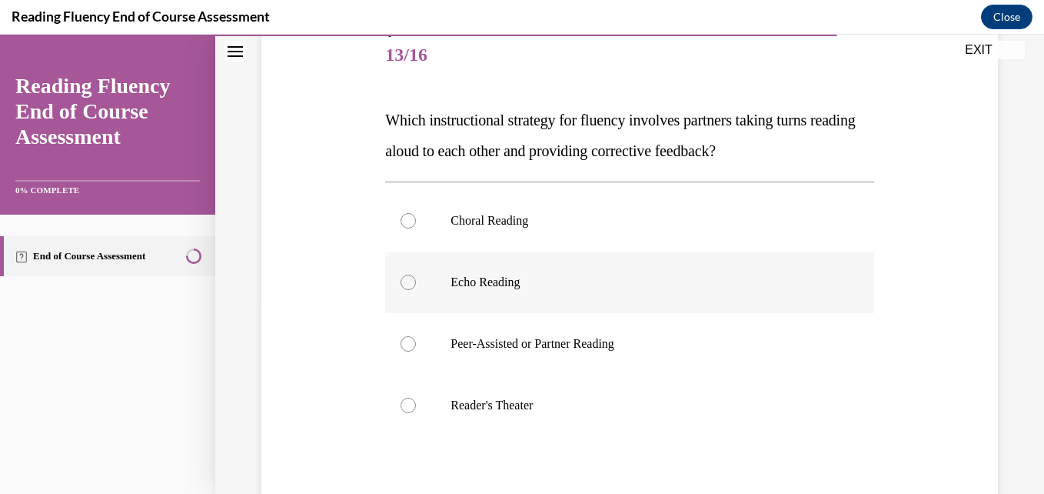
click at [595, 296] on label "Echo Reading" at bounding box center [629, 282] width 488 height 62
click at [416, 290] on input "Echo Reading" at bounding box center [408, 282] width 15 height 15
radio input "true"
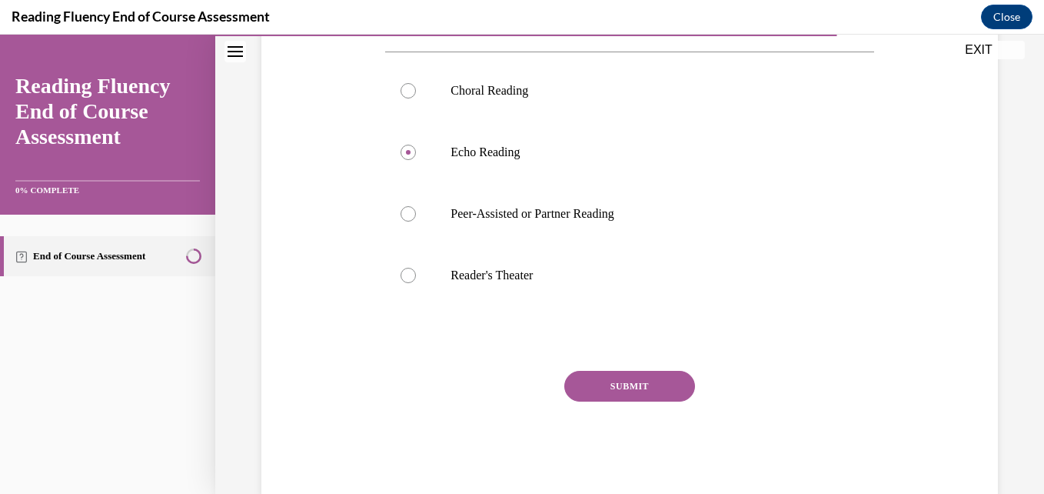
scroll to position [320, 0]
click at [625, 381] on button "SUBMIT" at bounding box center [630, 384] width 131 height 31
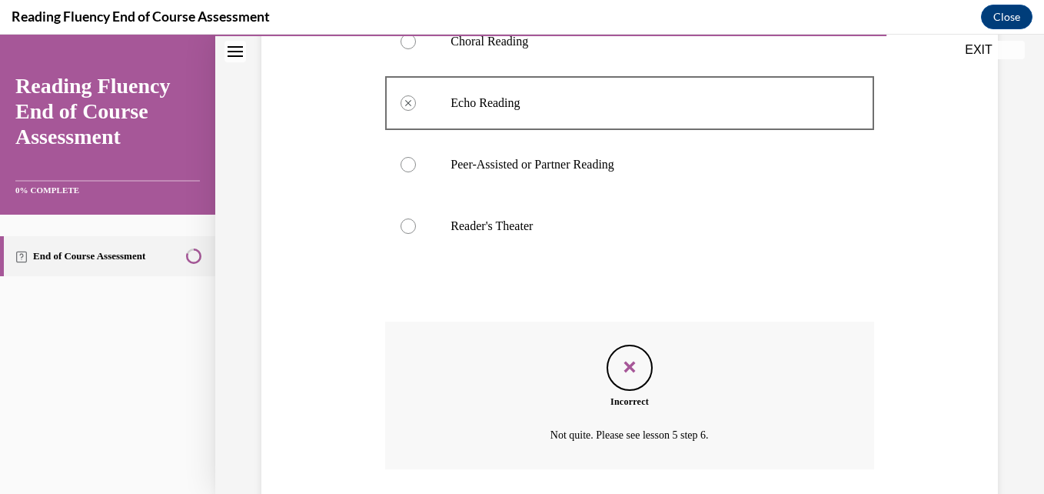
scroll to position [477, 0]
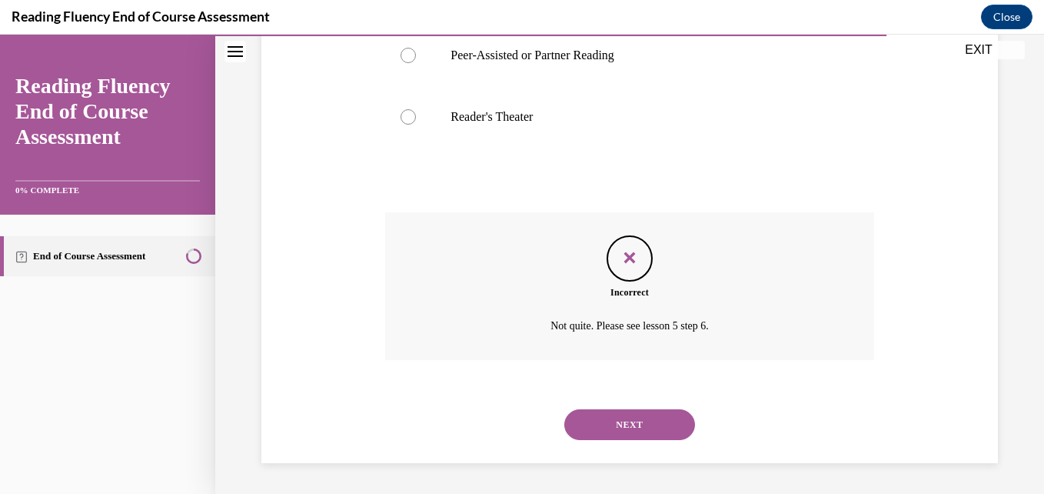
click at [602, 426] on button "NEXT" at bounding box center [630, 424] width 131 height 31
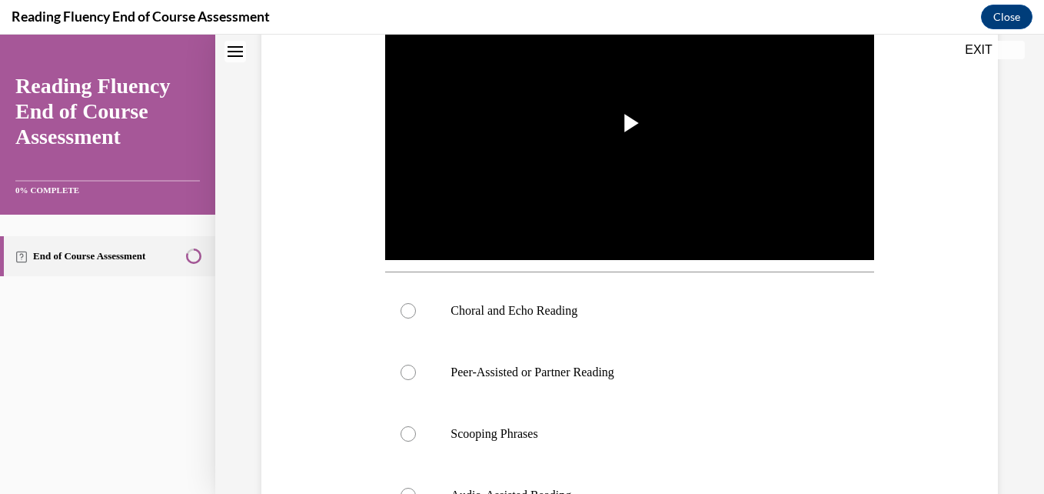
scroll to position [0, 0]
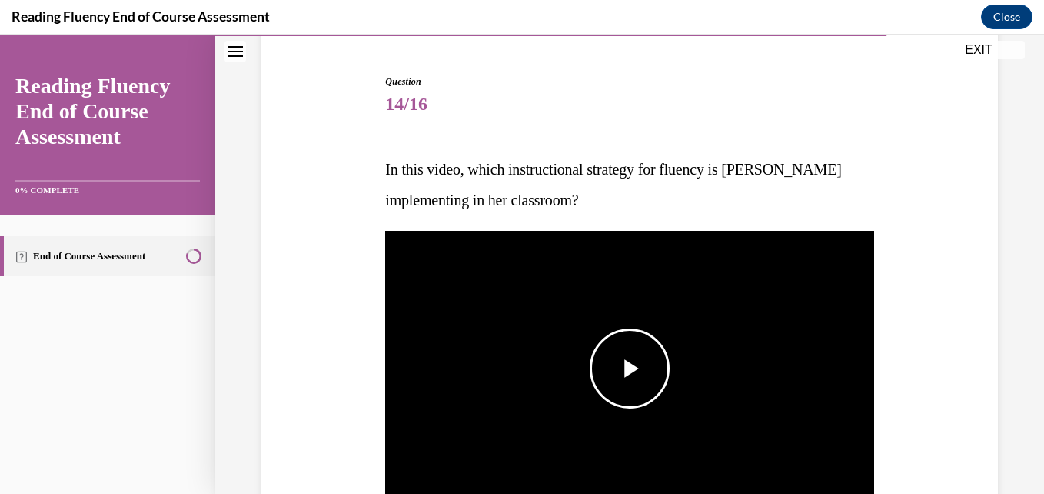
click at [625, 324] on img "Video player" at bounding box center [629, 368] width 488 height 275
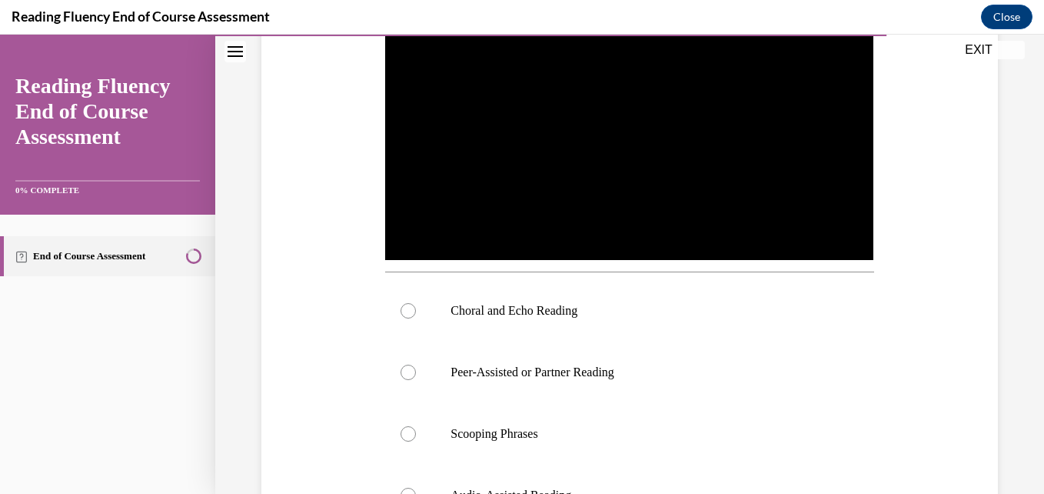
scroll to position [385, 0]
click at [577, 308] on p "Choral and Echo Reading" at bounding box center [643, 310] width 385 height 15
click at [416, 308] on input "Choral and Echo Reading" at bounding box center [408, 310] width 15 height 15
radio input "true"
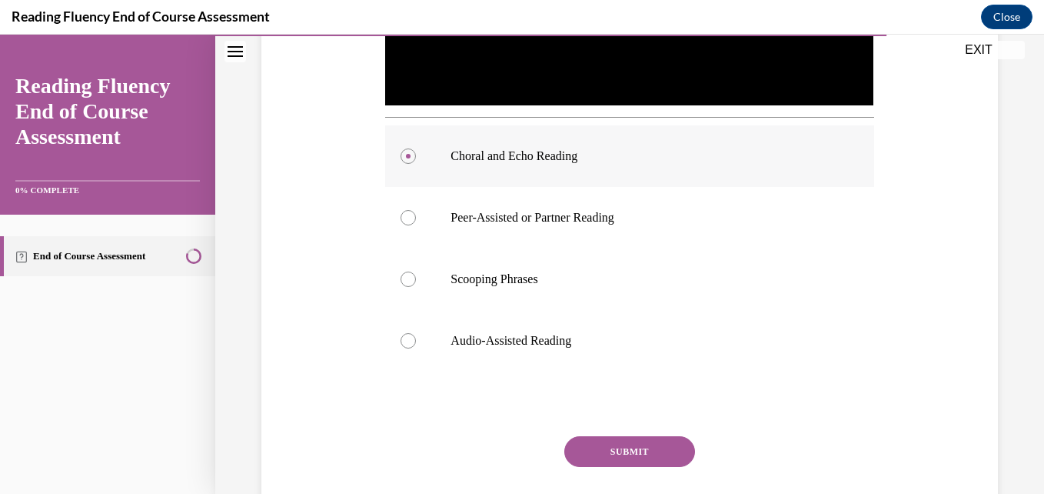
scroll to position [549, 0]
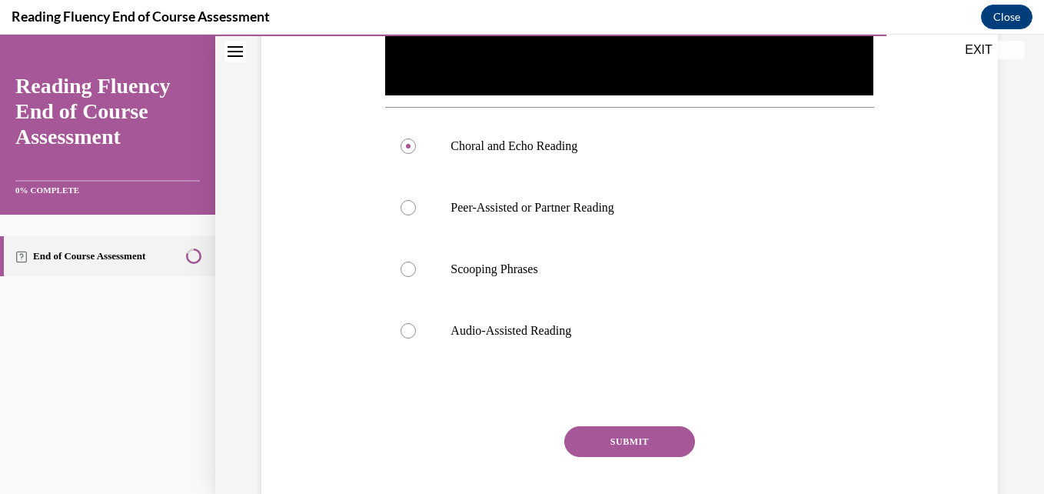
click at [631, 427] on button "SUBMIT" at bounding box center [630, 441] width 131 height 31
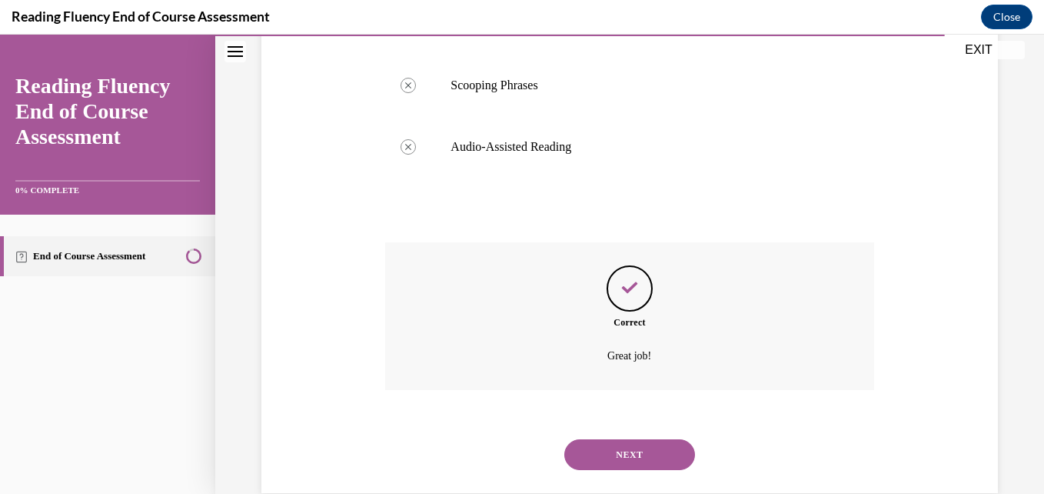
scroll to position [759, 0]
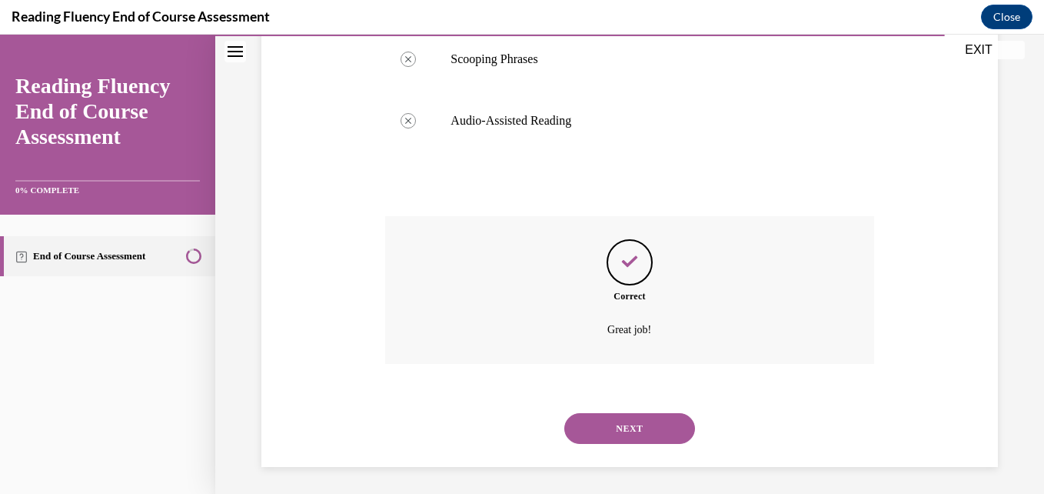
click at [608, 424] on button "NEXT" at bounding box center [630, 428] width 131 height 31
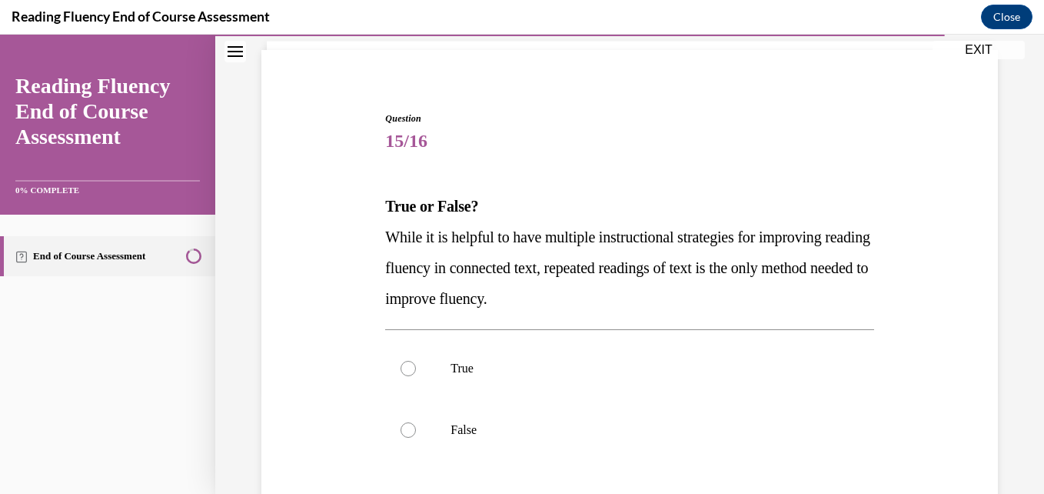
scroll to position [105, 0]
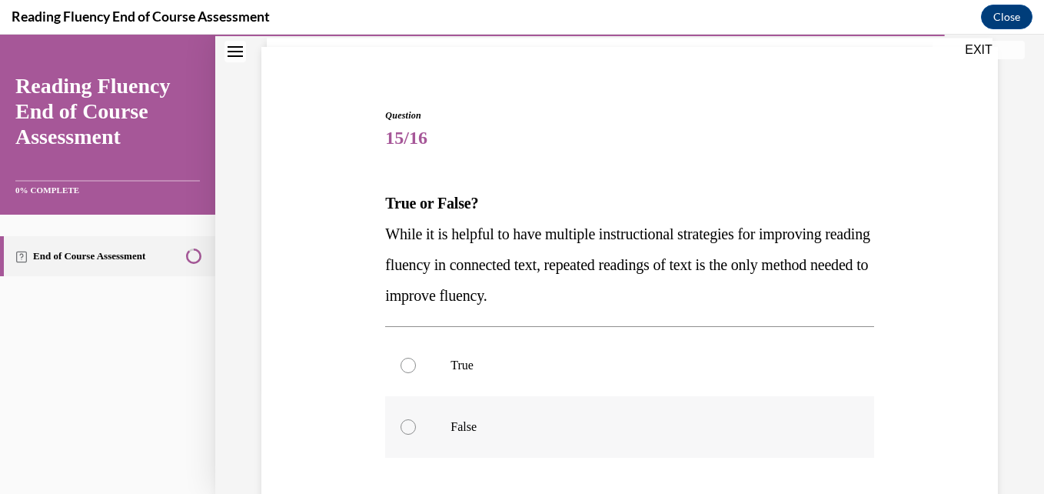
click at [431, 417] on label "False" at bounding box center [629, 427] width 488 height 62
click at [416, 419] on input "False" at bounding box center [408, 426] width 15 height 15
radio input "true"
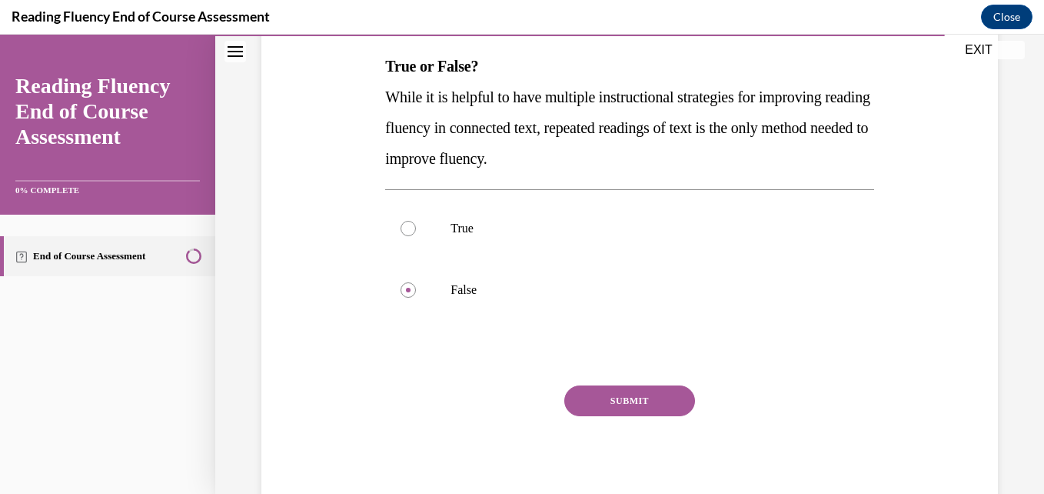
click at [669, 401] on button "SUBMIT" at bounding box center [630, 400] width 131 height 31
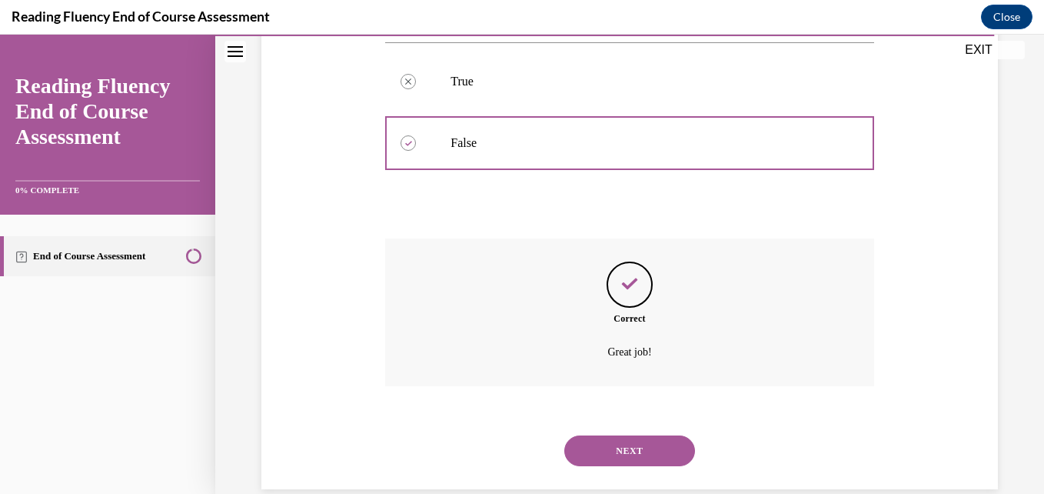
scroll to position [415, 0]
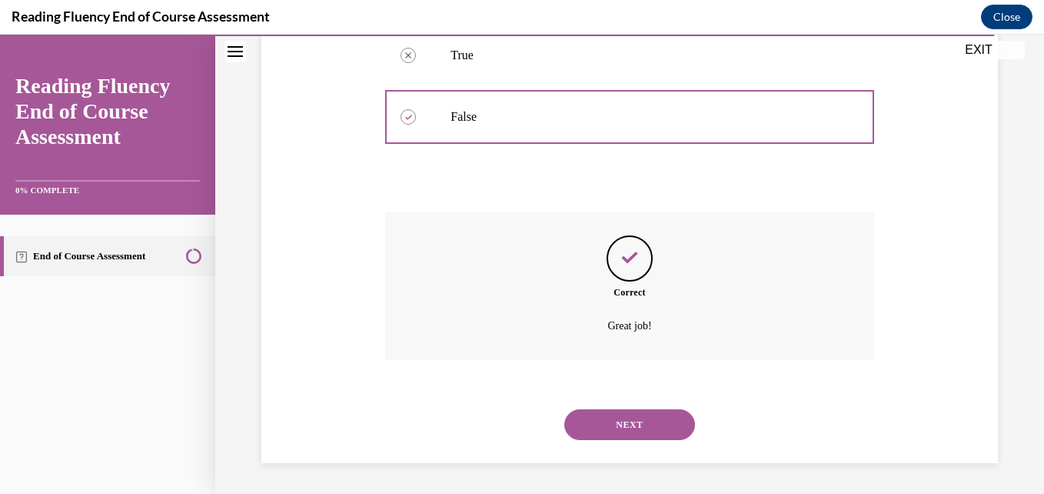
click at [605, 418] on button "NEXT" at bounding box center [630, 424] width 131 height 31
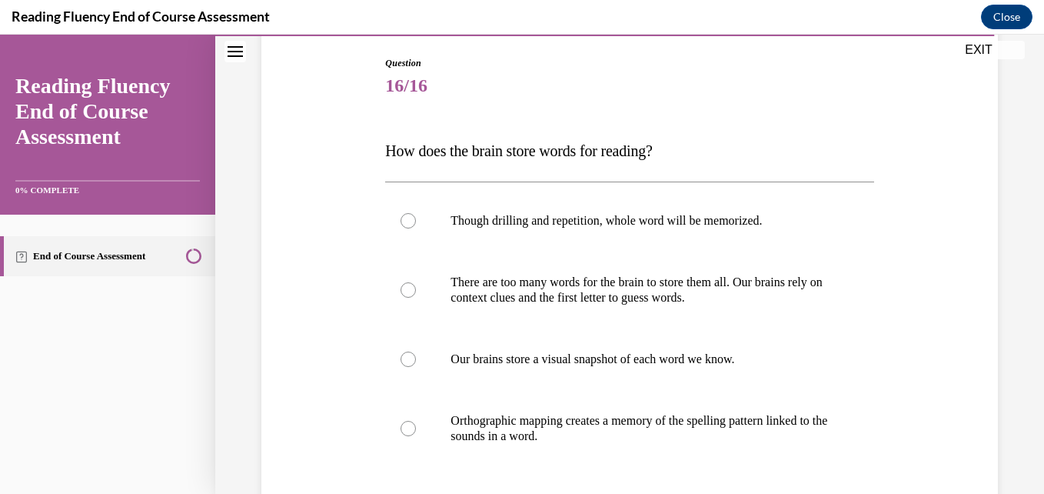
scroll to position [198, 0]
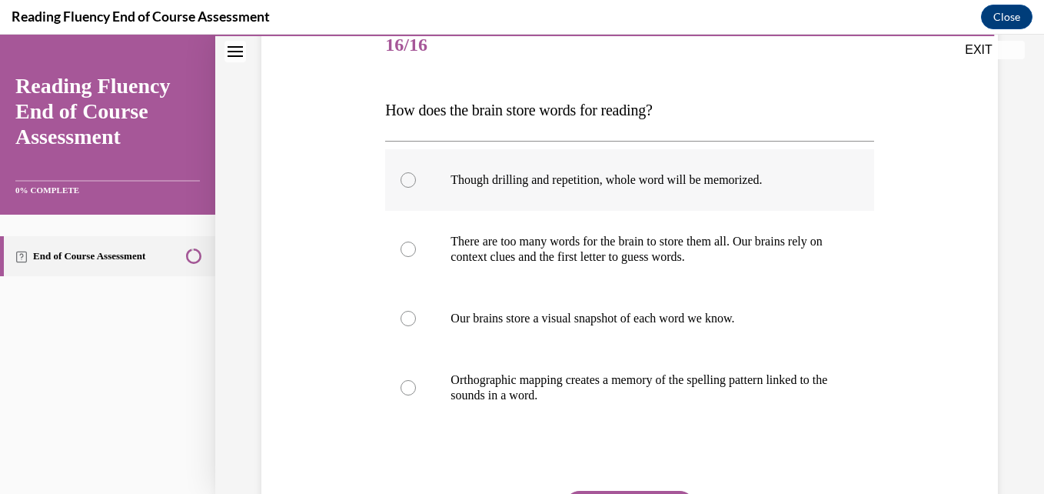
click at [649, 198] on label "Though drilling and repetition, whole word will be memorized." at bounding box center [629, 180] width 488 height 62
click at [416, 188] on input "Though drilling and repetition, whole word will be memorized." at bounding box center [408, 179] width 15 height 15
radio input "true"
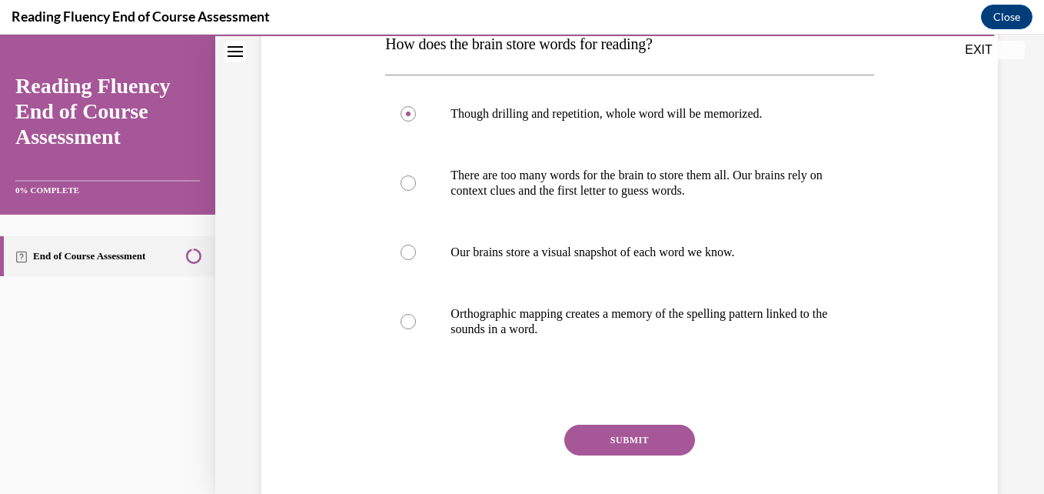
scroll to position [267, 0]
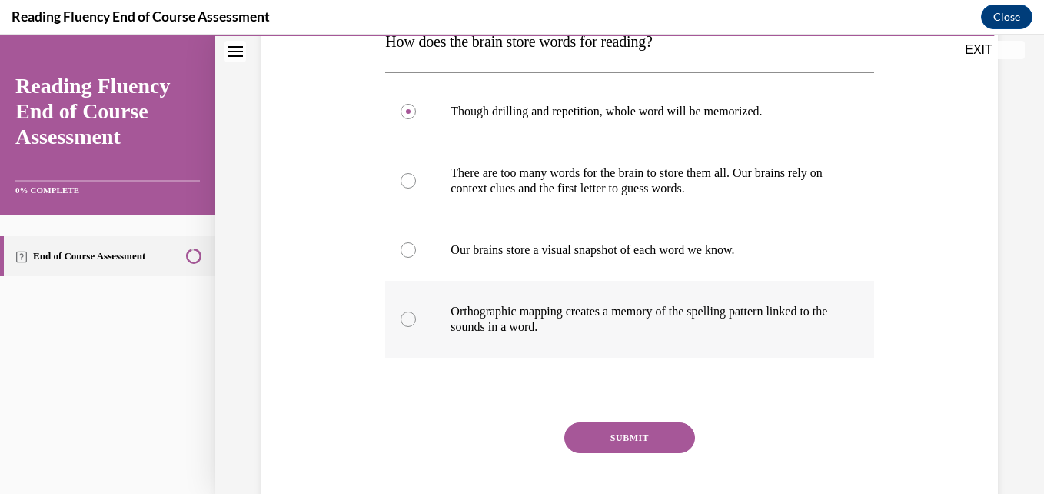
click at [595, 330] on p "Orthographic mapping creates a memory of the spelling pattern linked to the sou…" at bounding box center [643, 319] width 385 height 31
click at [416, 327] on input "Orthographic mapping creates a memory of the spelling pattern linked to the sou…" at bounding box center [408, 318] width 15 height 15
radio input "true"
click at [628, 438] on button "SUBMIT" at bounding box center [630, 437] width 131 height 31
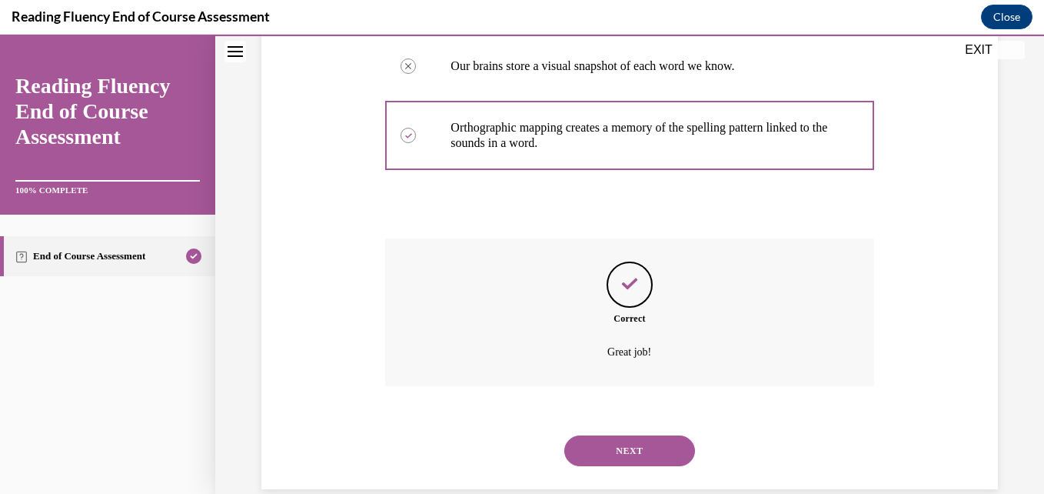
scroll to position [477, 0]
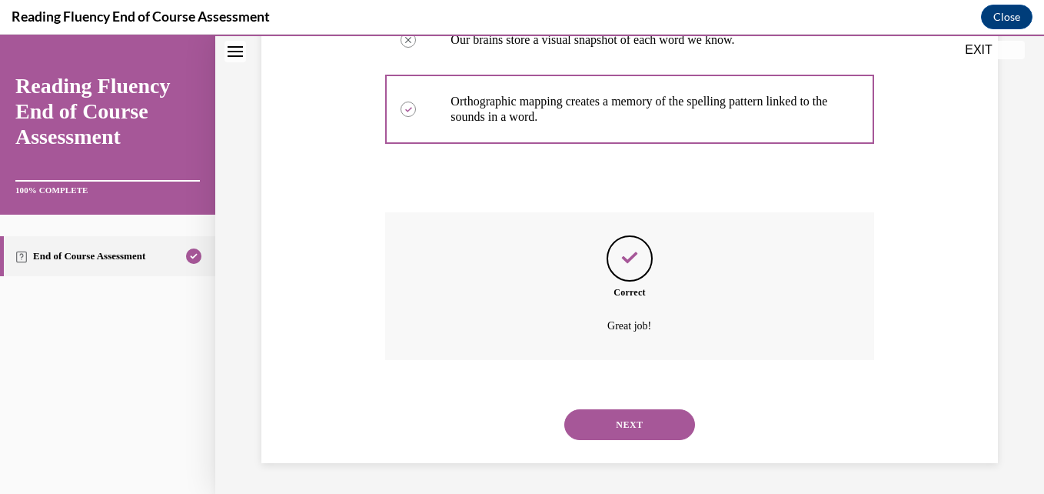
click at [605, 415] on button "NEXT" at bounding box center [630, 424] width 131 height 31
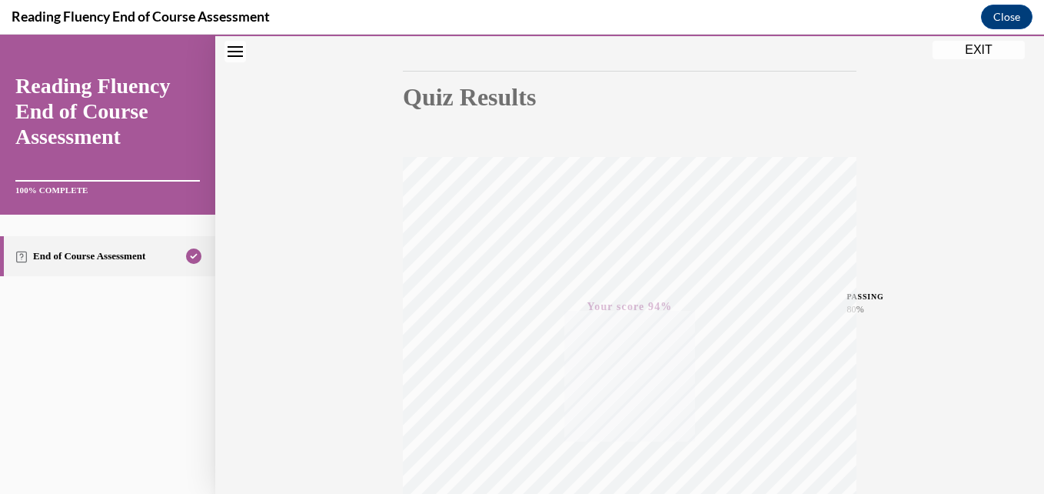
scroll to position [135, 0]
click at [974, 52] on button "EXIT" at bounding box center [979, 50] width 92 height 18
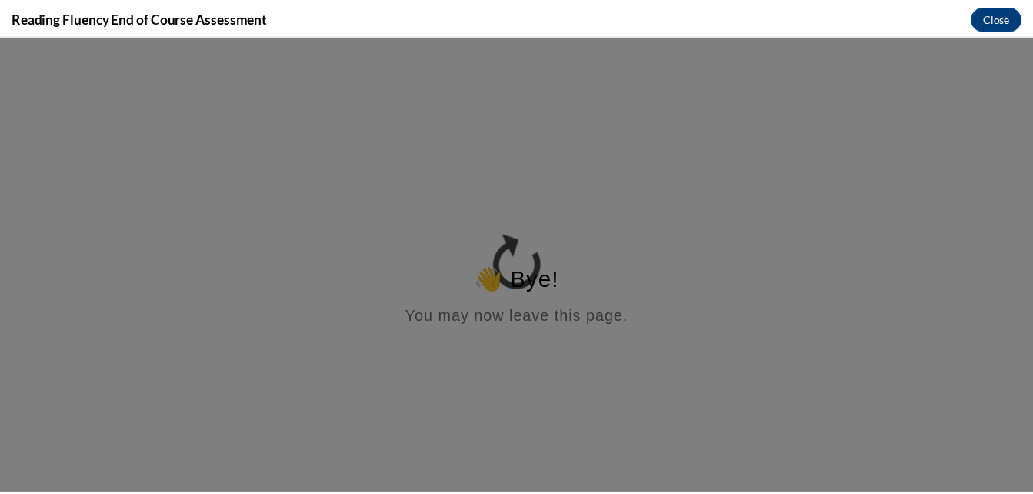
scroll to position [0, 0]
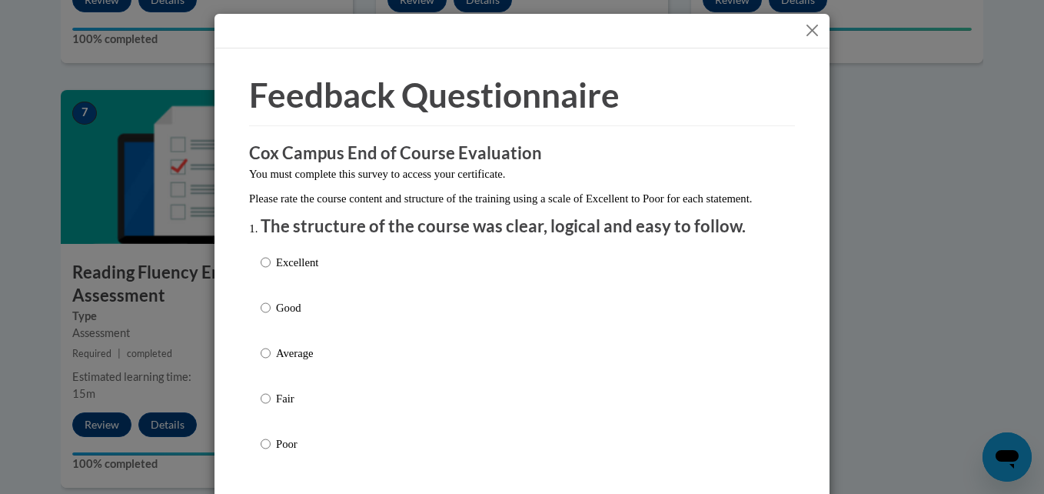
click at [808, 36] on button "Close" at bounding box center [812, 30] width 19 height 19
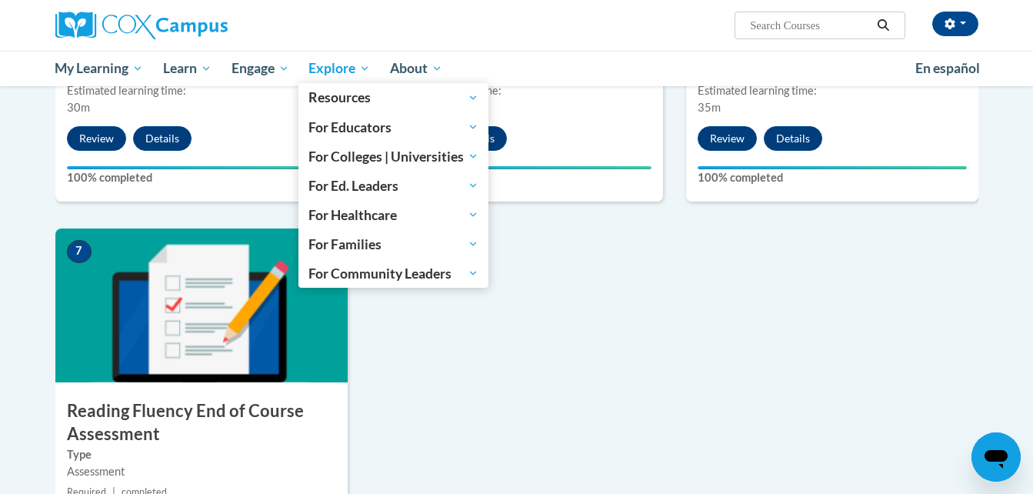
scroll to position [974, 0]
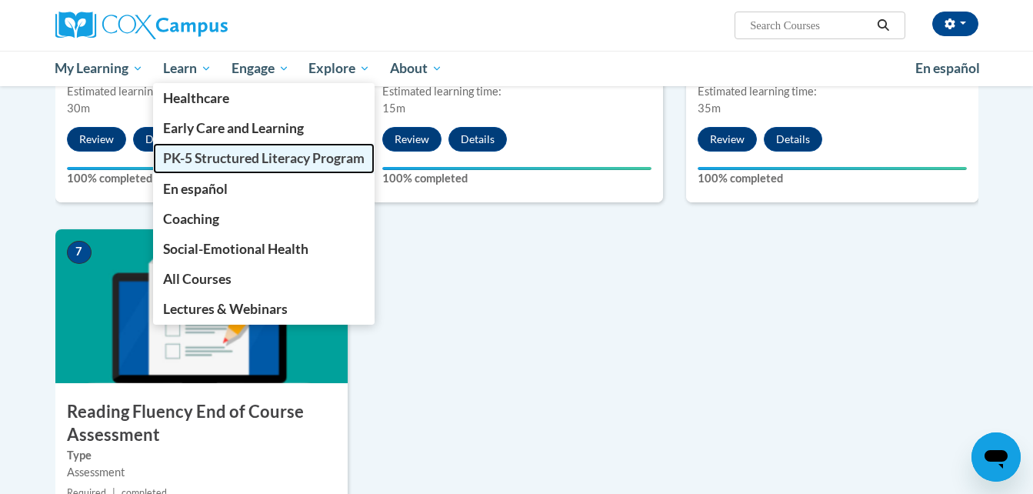
click at [215, 159] on span "PK-5 Structured Literacy Program" at bounding box center [264, 158] width 202 height 16
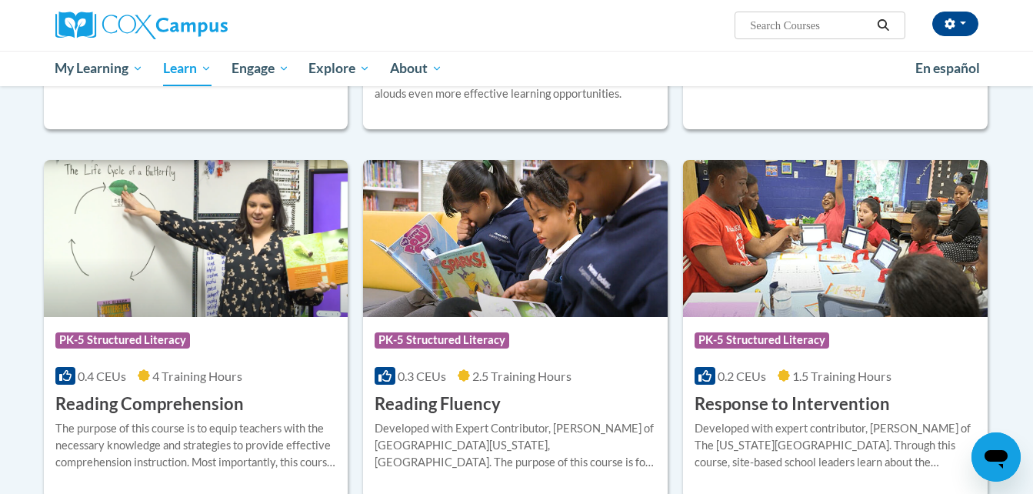
scroll to position [1217, 0]
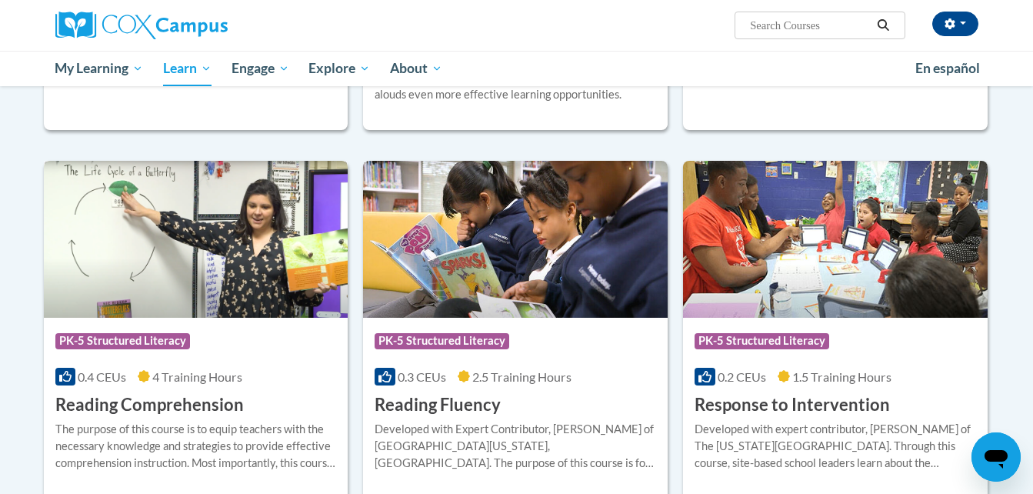
click at [221, 310] on img at bounding box center [196, 239] width 305 height 157
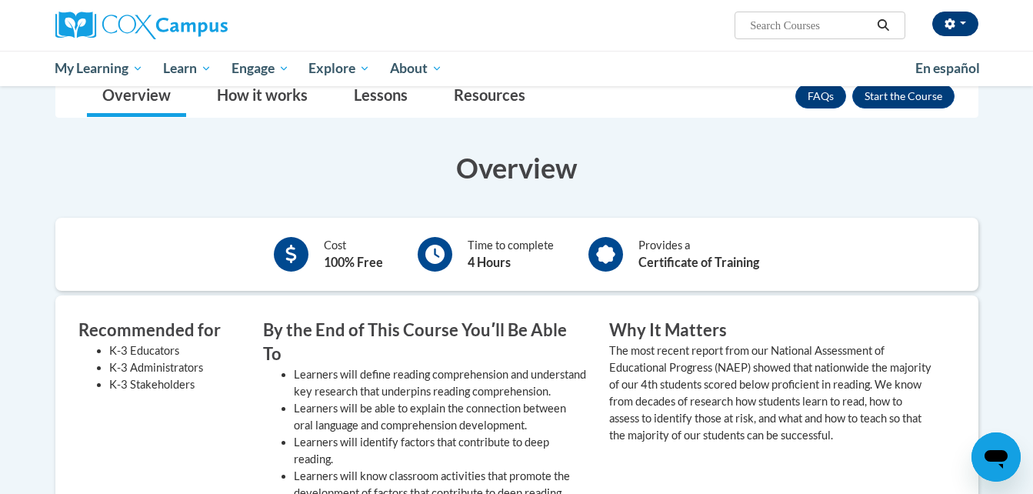
scroll to position [238, 0]
click at [913, 98] on button "Enroll" at bounding box center [903, 95] width 102 height 25
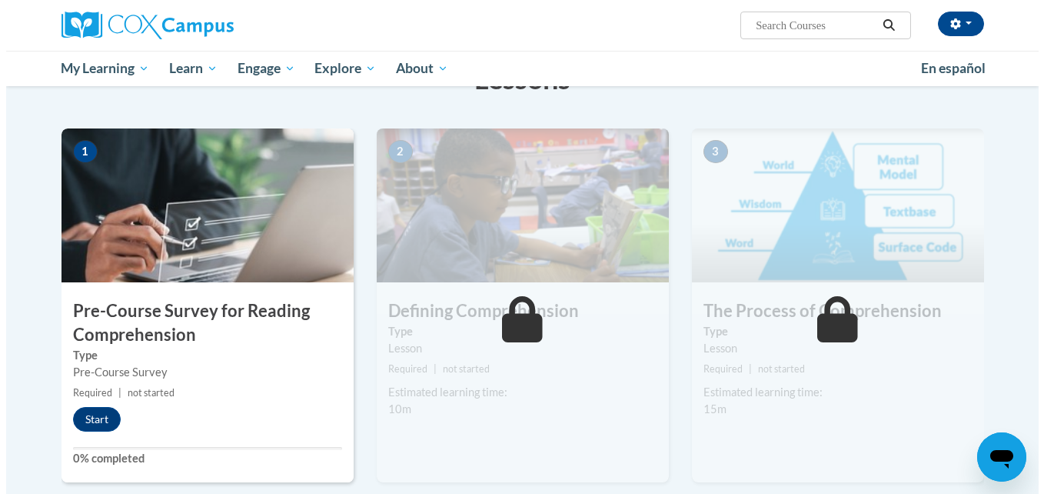
scroll to position [326, 0]
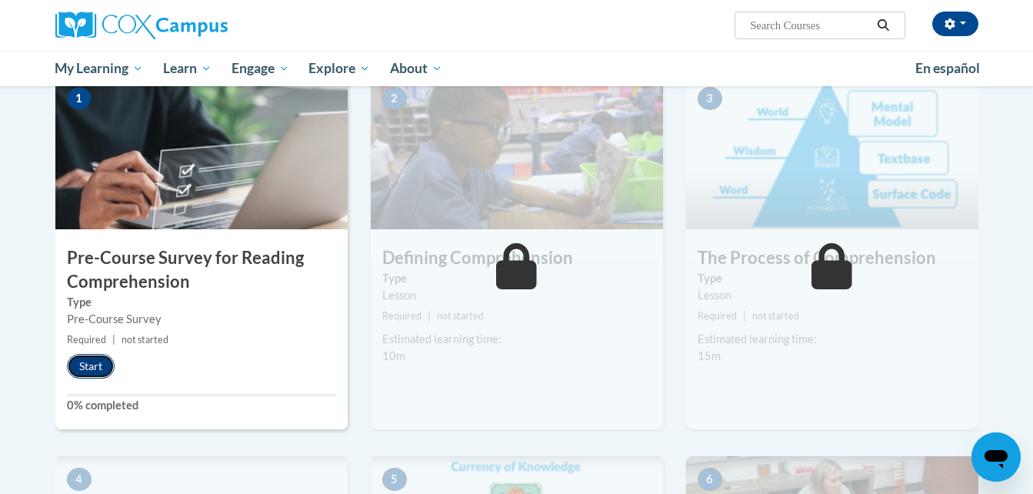
click at [92, 371] on button "Start" at bounding box center [91, 366] width 48 height 25
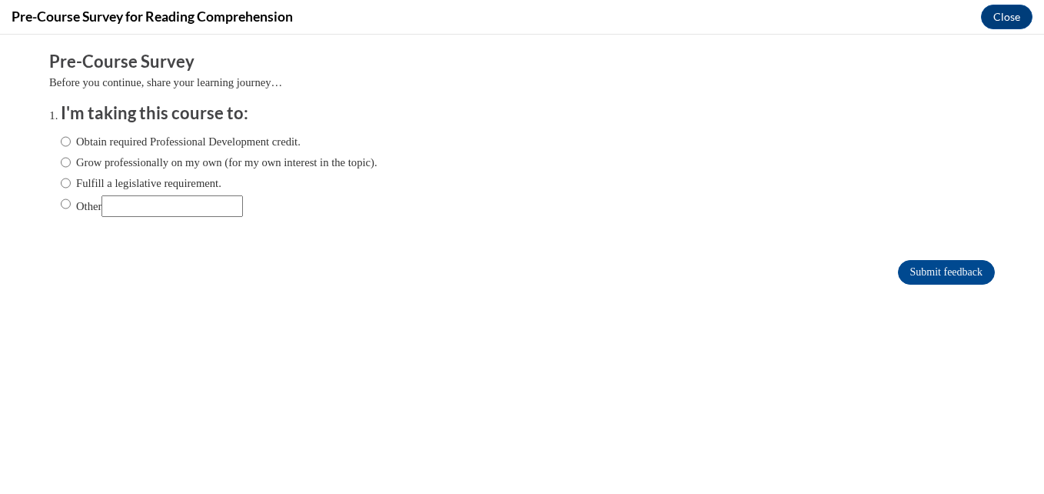
scroll to position [0, 0]
click at [178, 142] on label "Obtain required Professional Development credit." at bounding box center [181, 141] width 240 height 17
click at [71, 142] on input "Obtain required Professional Development credit." at bounding box center [66, 141] width 10 height 17
radio input "true"
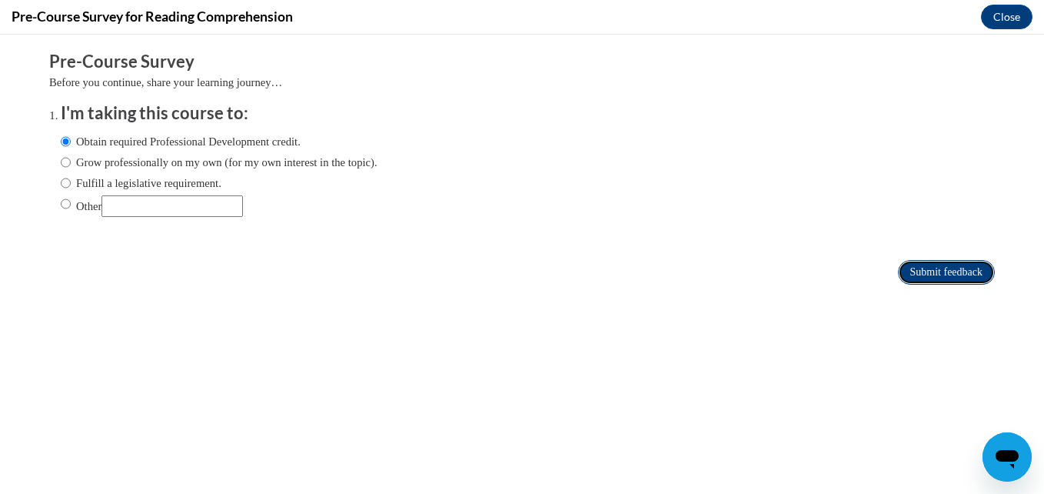
click at [925, 270] on input "Submit feedback" at bounding box center [946, 272] width 97 height 25
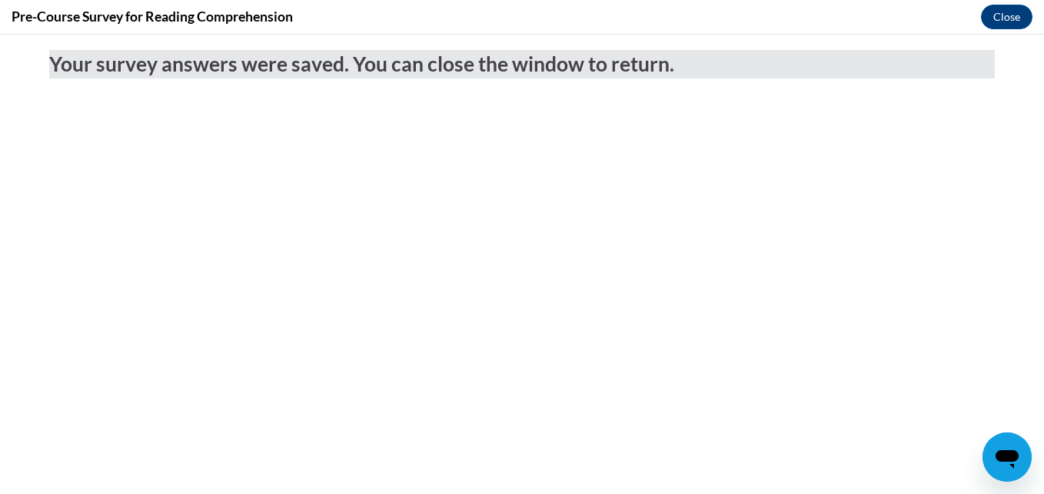
click at [1011, 4] on div "Pre-Course Survey for Reading Comprehension Close" at bounding box center [522, 17] width 1044 height 35
click at [1003, 18] on button "Close" at bounding box center [1007, 17] width 52 height 25
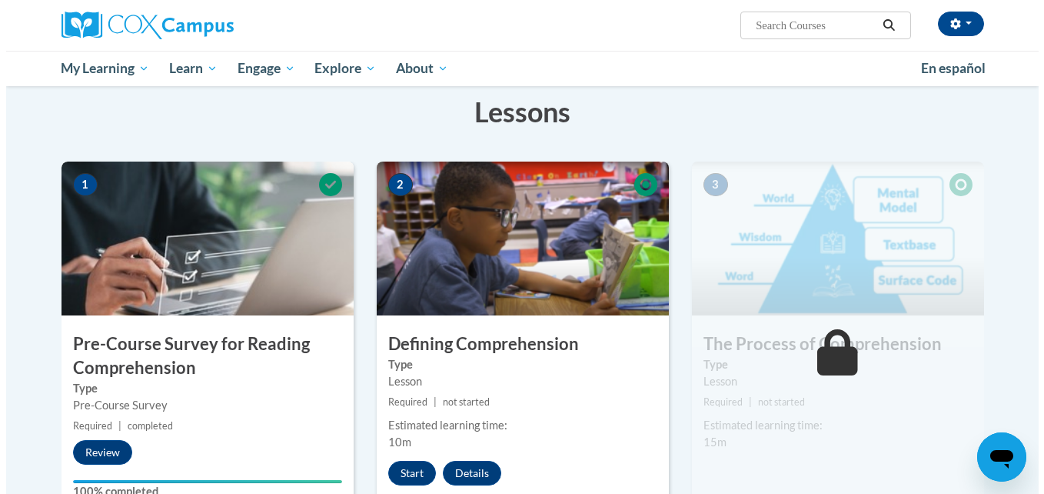
scroll to position [241, 0]
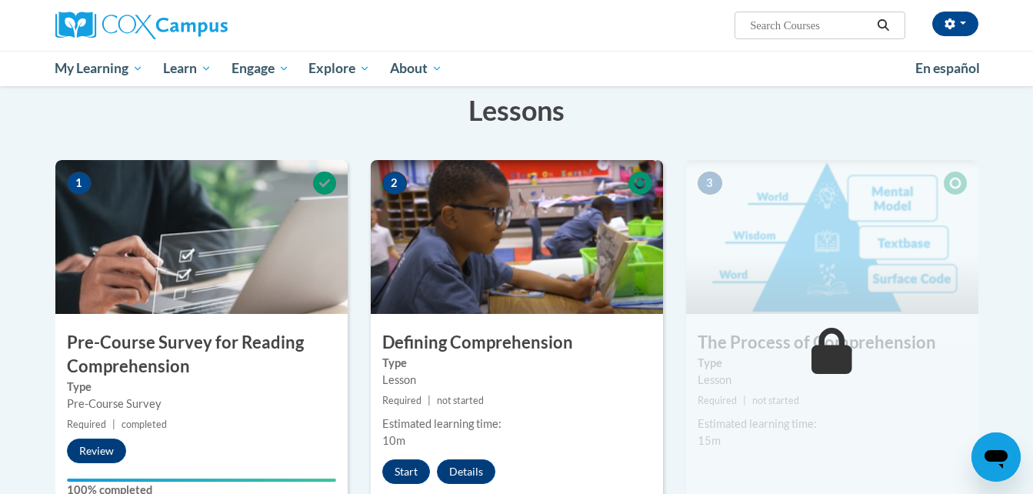
click at [617, 184] on span at bounding box center [640, 185] width 46 height 26
click at [406, 471] on button "Start" at bounding box center [406, 471] width 48 height 25
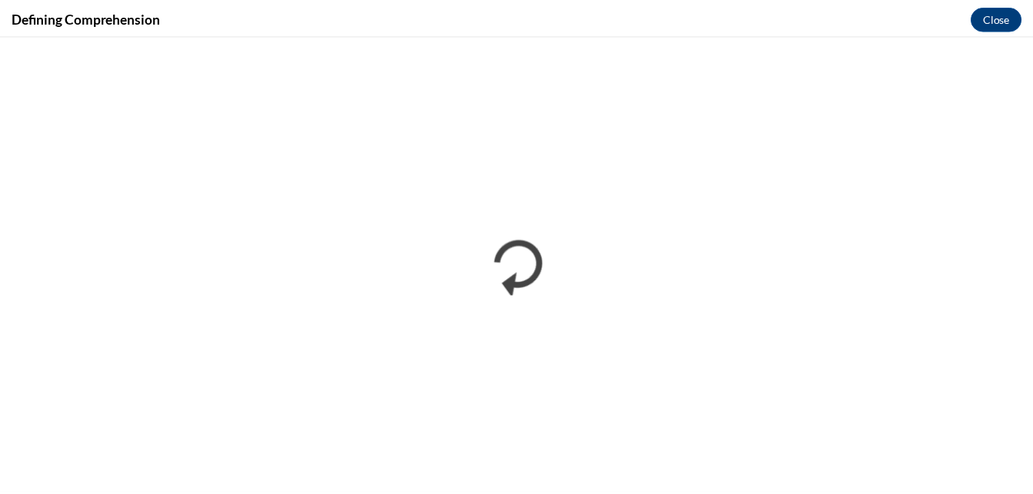
scroll to position [0, 0]
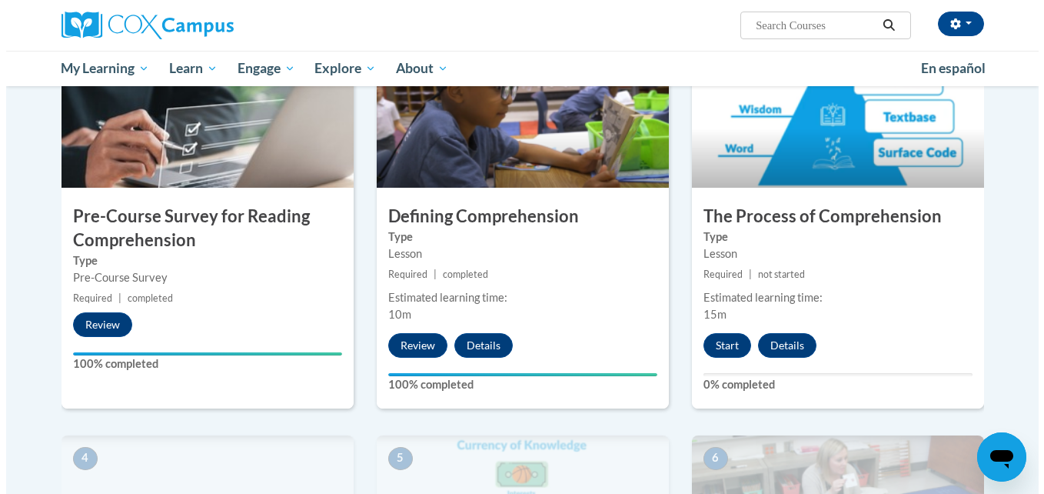
scroll to position [368, 0]
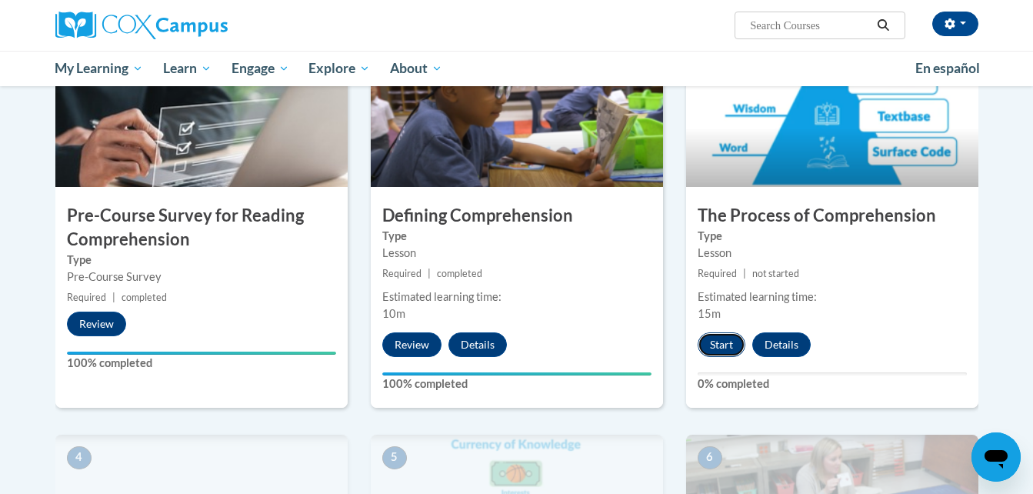
click at [718, 345] on button "Start" at bounding box center [722, 344] width 48 height 25
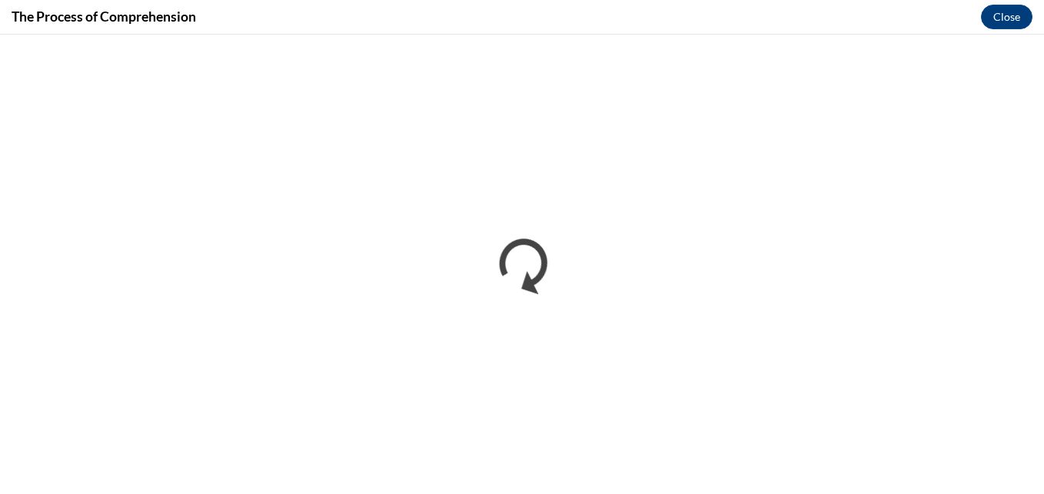
scroll to position [0, 0]
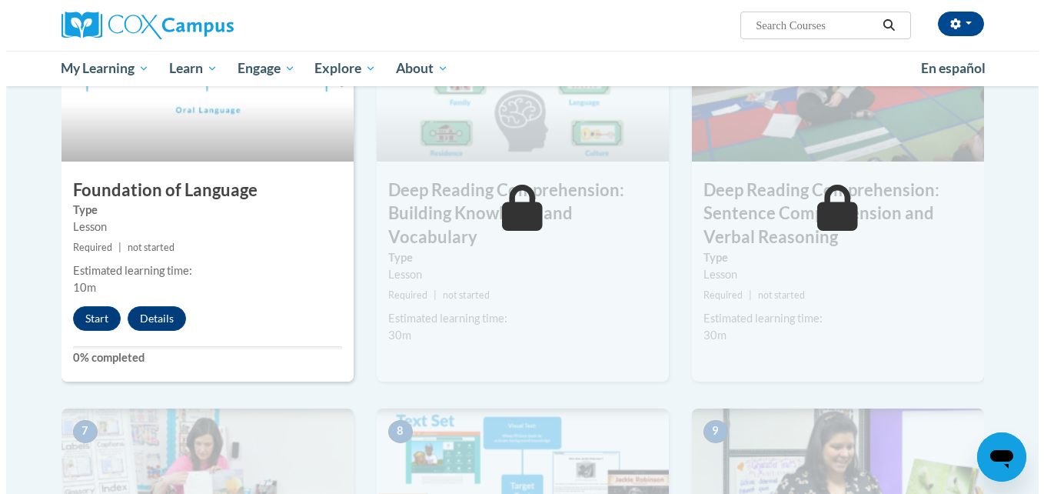
scroll to position [790, 0]
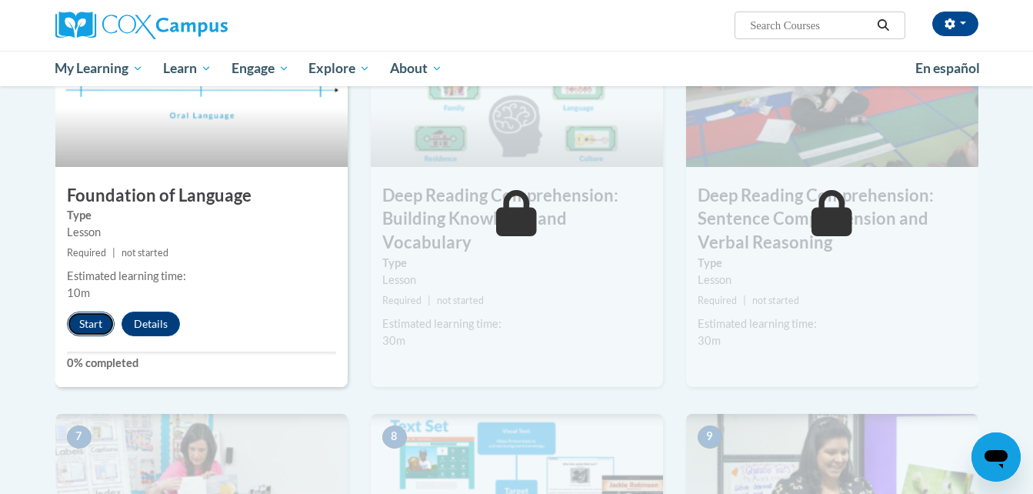
click at [86, 328] on button "Start" at bounding box center [91, 323] width 48 height 25
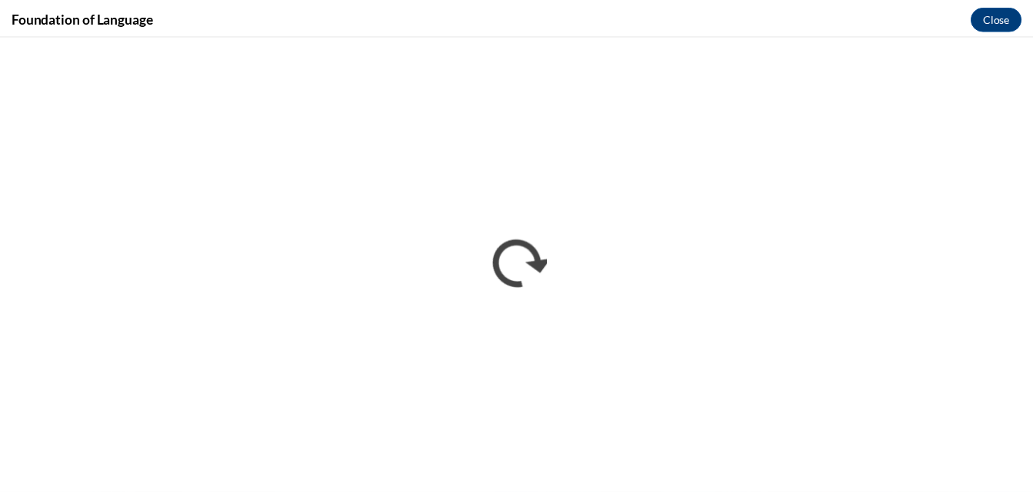
scroll to position [0, 0]
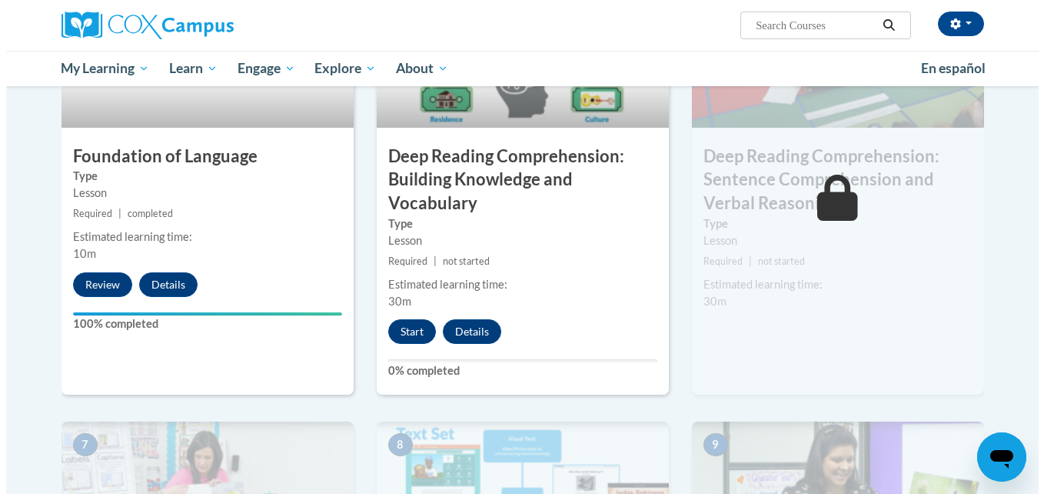
scroll to position [830, 0]
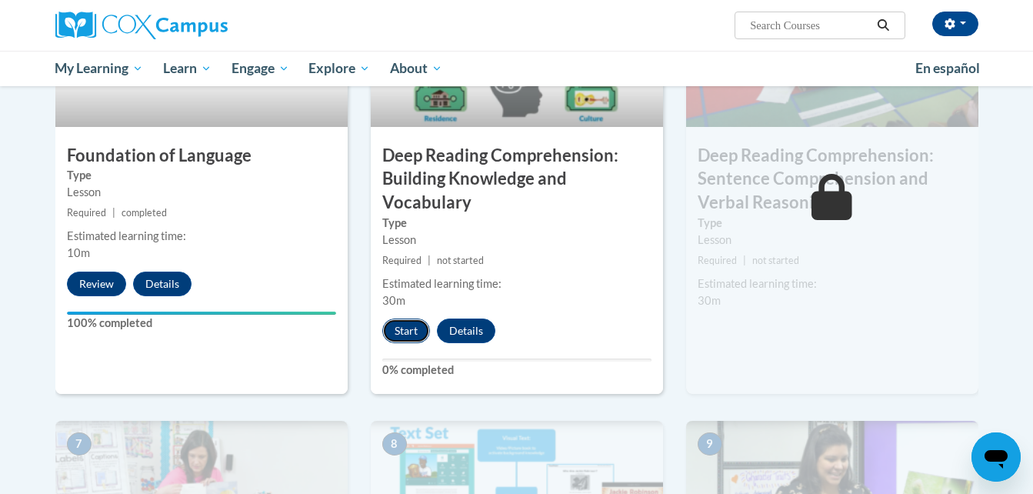
click at [392, 325] on button "Start" at bounding box center [406, 330] width 48 height 25
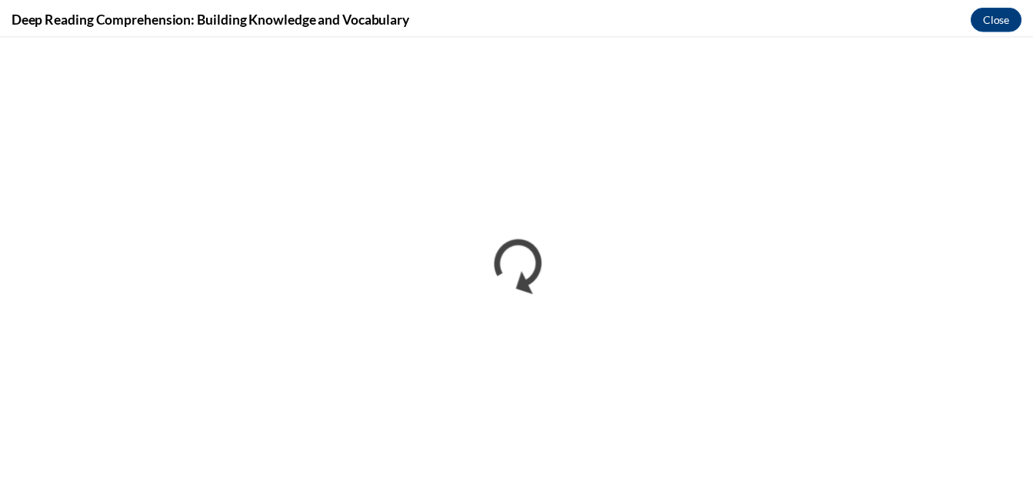
scroll to position [0, 0]
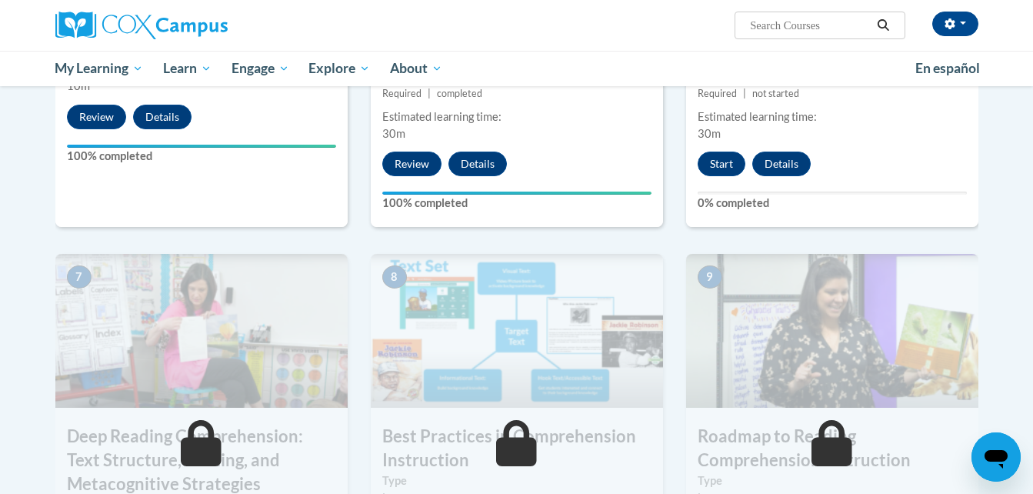
scroll to position [998, 0]
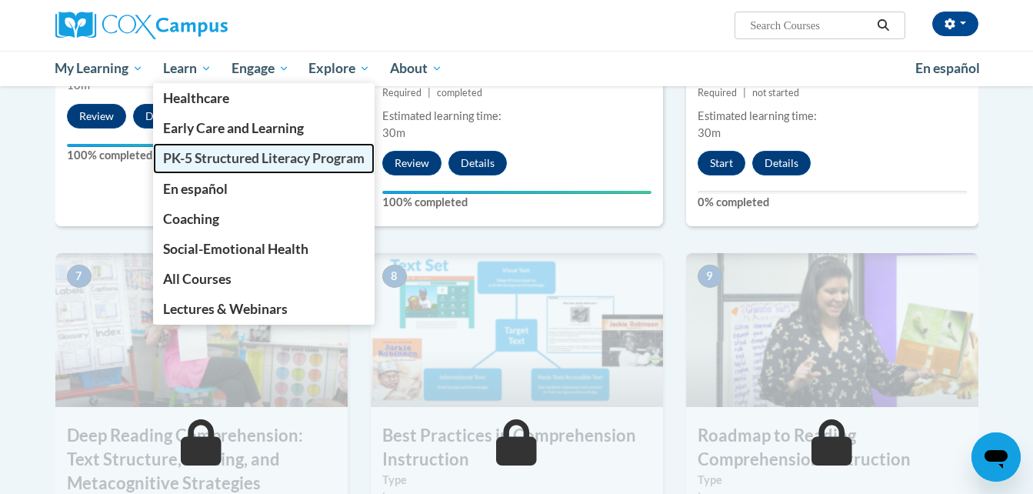
click at [245, 154] on span "PK-5 Structured Literacy Program" at bounding box center [264, 158] width 202 height 16
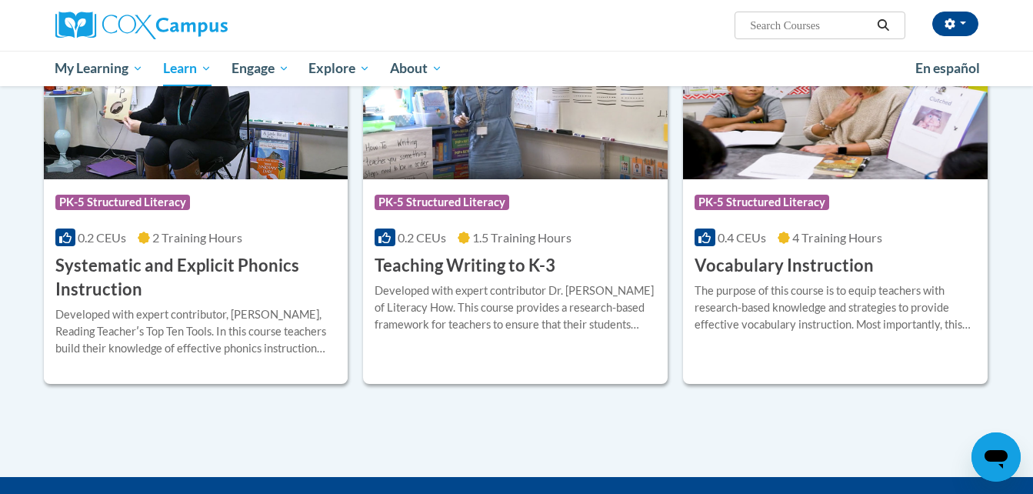
scroll to position [1318, 0]
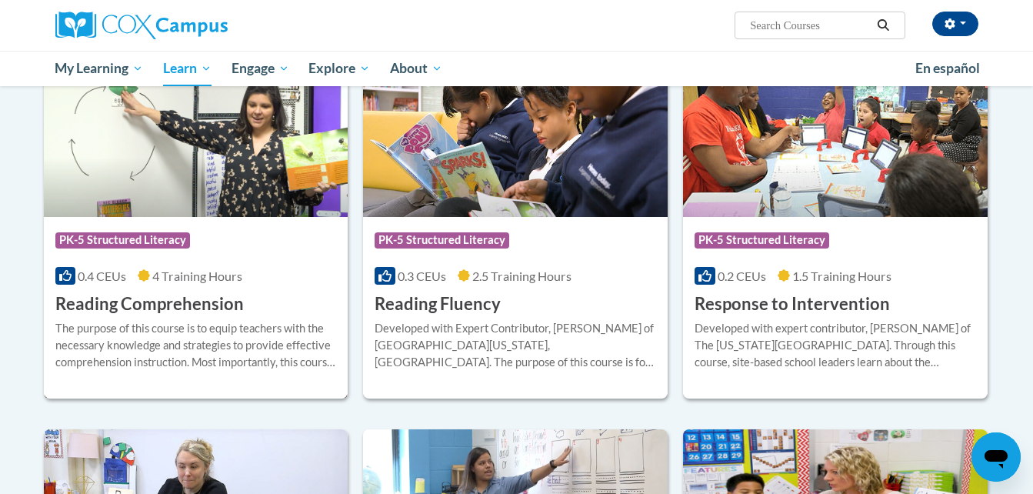
click at [264, 254] on div "Course Category: PK-5 Structured Literacy" at bounding box center [195, 242] width 281 height 35
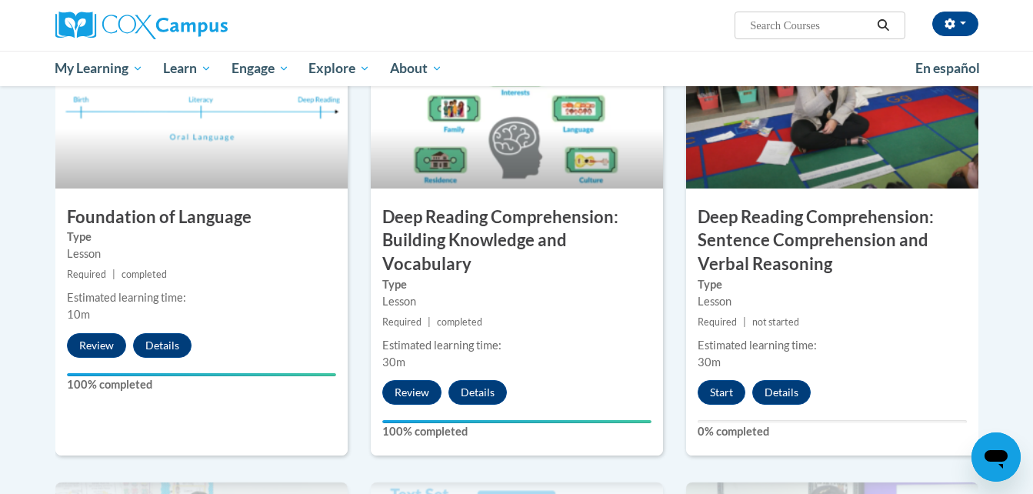
scroll to position [769, 0]
